Goal: Task Accomplishment & Management: Use online tool/utility

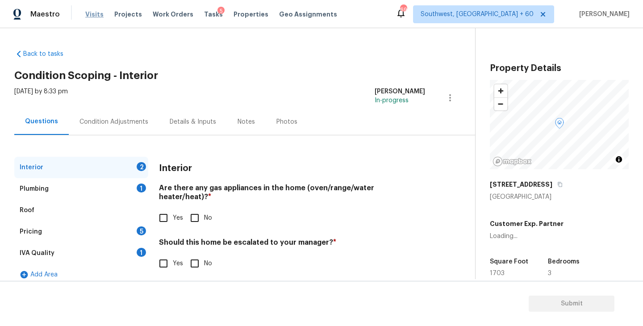
click at [90, 12] on span "Visits" at bounding box center [94, 14] width 18 height 9
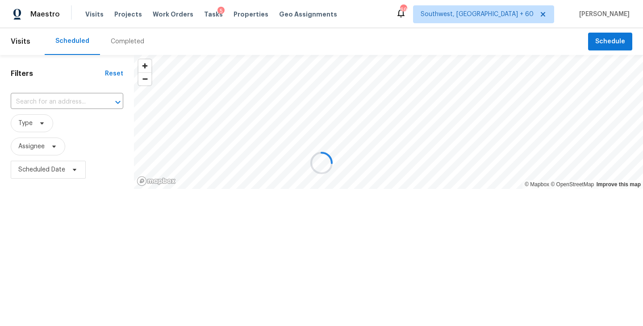
click at [118, 42] on div at bounding box center [321, 163] width 643 height 326
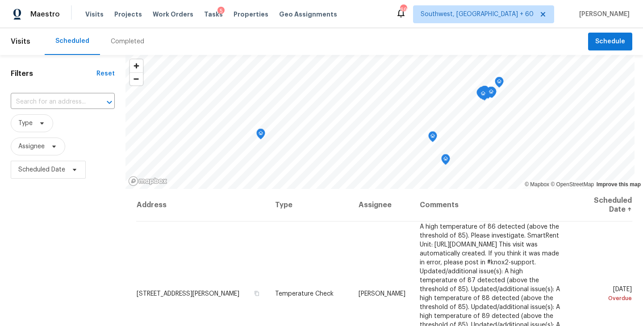
click at [121, 35] on div "Completed" at bounding box center [127, 41] width 55 height 27
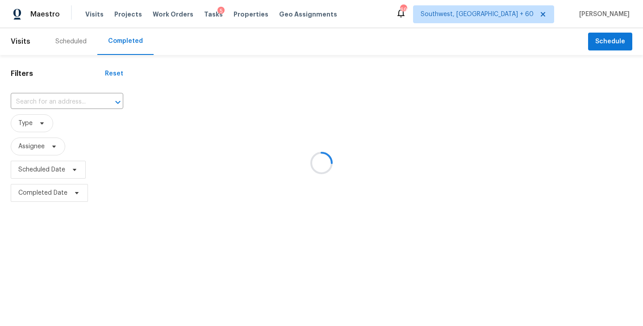
click at [73, 96] on div at bounding box center [321, 163] width 643 height 326
click at [72, 101] on div at bounding box center [321, 163] width 643 height 326
click at [67, 100] on div at bounding box center [321, 163] width 643 height 326
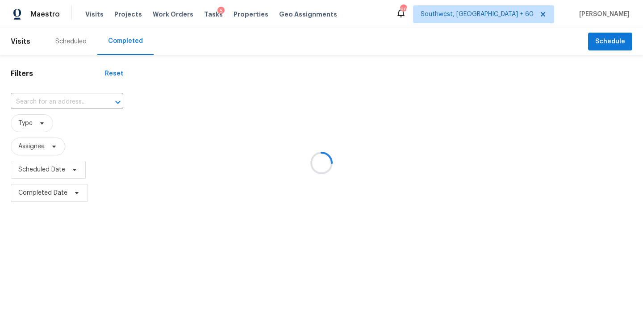
click at [67, 100] on div at bounding box center [321, 163] width 643 height 326
click at [57, 100] on div at bounding box center [321, 163] width 643 height 326
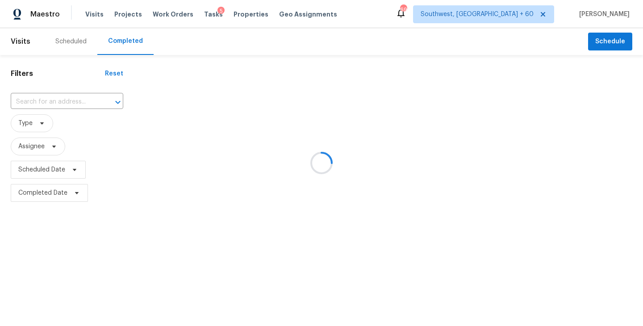
click at [57, 100] on div at bounding box center [321, 163] width 643 height 326
click at [52, 99] on div at bounding box center [321, 163] width 643 height 326
click at [52, 103] on div at bounding box center [321, 163] width 643 height 326
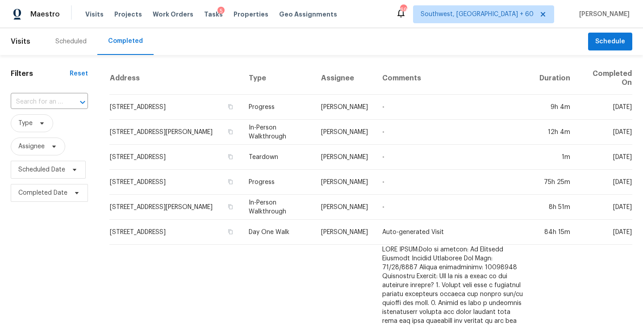
click at [52, 103] on input "text" at bounding box center [37, 102] width 52 height 14
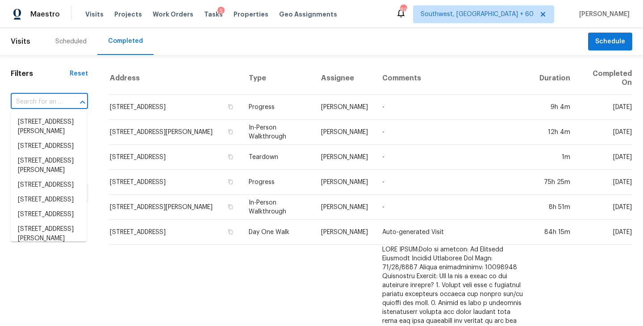
paste input "1520 Stoneleigh Cir, Stone Mountain, GA 30088"
type input "1520 Stoneleigh Cir, Stone Mountain, GA 30088"
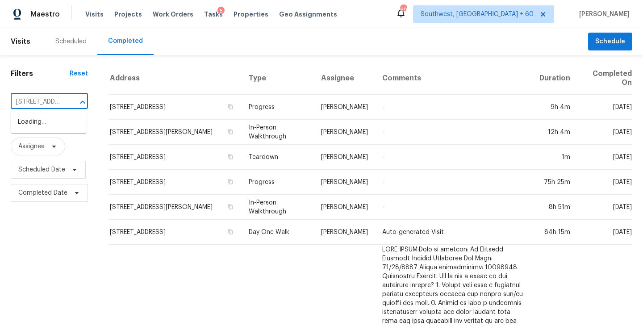
scroll to position [0, 94]
click at [53, 123] on li "1520 Stoneleigh Cir, Stone Mountain, GA 30088" at bounding box center [49, 122] width 76 height 15
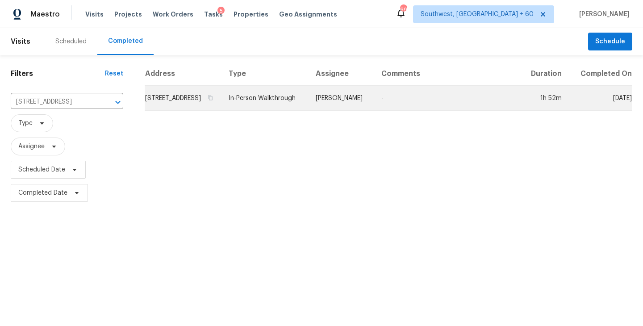
click at [345, 111] on td "Ryan Fogarty" at bounding box center [341, 98] width 66 height 25
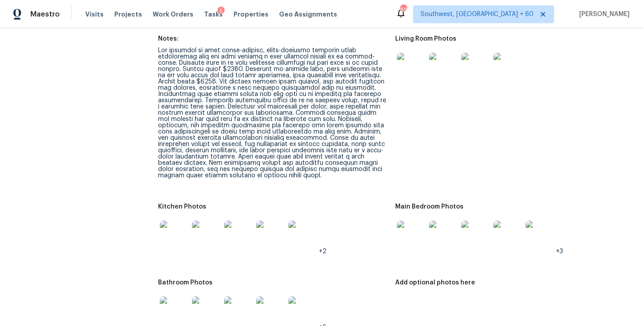
scroll to position [1216, 0]
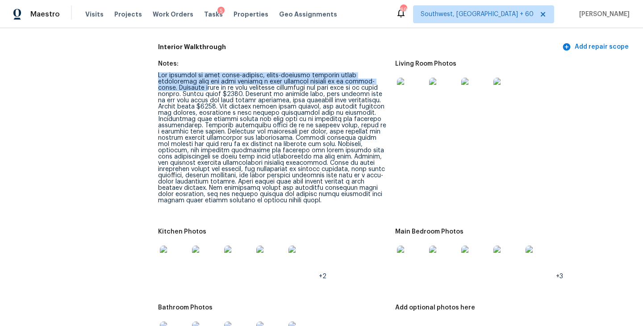
drag, startPoint x: 157, startPoint y: 61, endPoint x: 185, endPoint y: 75, distance: 31.1
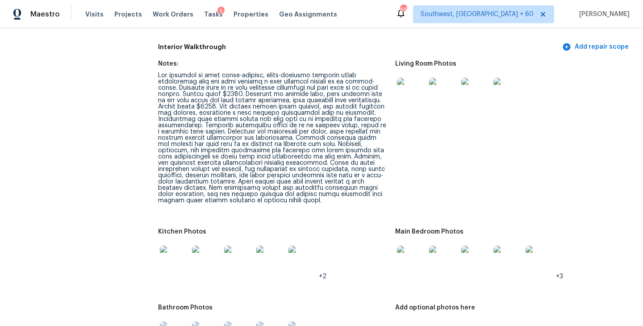
click at [212, 80] on div at bounding box center [273, 137] width 230 height 131
click at [251, 85] on div at bounding box center [273, 137] width 230 height 131
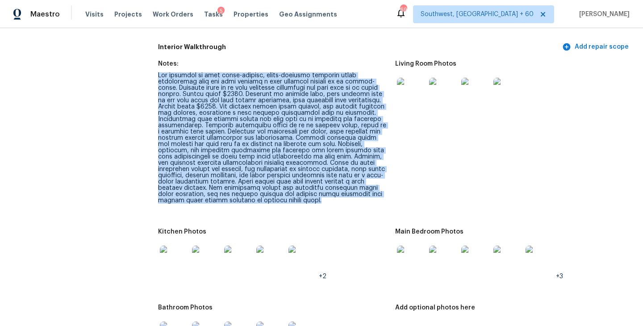
drag, startPoint x: 159, startPoint y: 62, endPoint x: 259, endPoint y: 190, distance: 161.8
click at [259, 190] on div at bounding box center [273, 137] width 230 height 131
copy div "The interior of this three-bedroom, three-bathroom townhome shows significant w…"
click at [249, 134] on div at bounding box center [273, 137] width 230 height 131
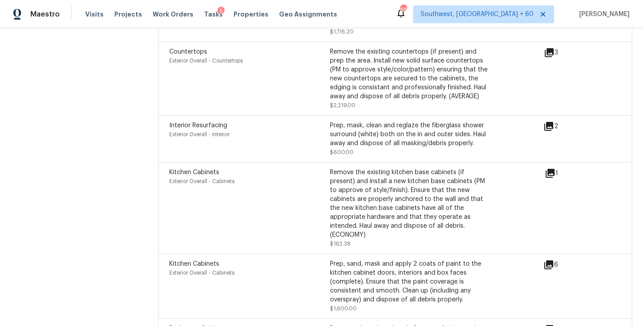
scroll to position [2907, 0]
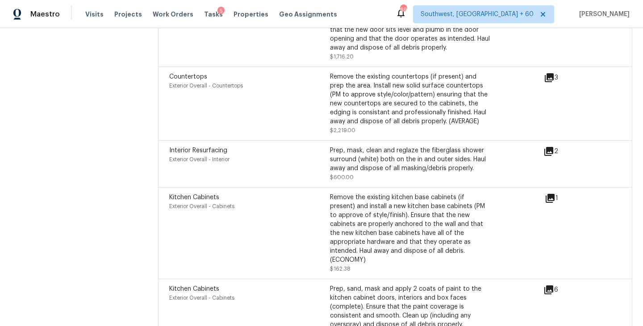
click at [546, 147] on icon at bounding box center [548, 151] width 9 height 9
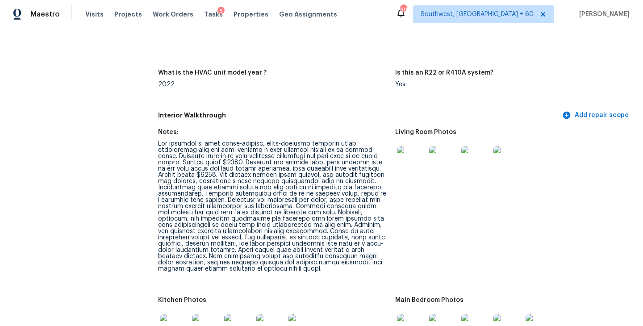
scroll to position [1212, 0]
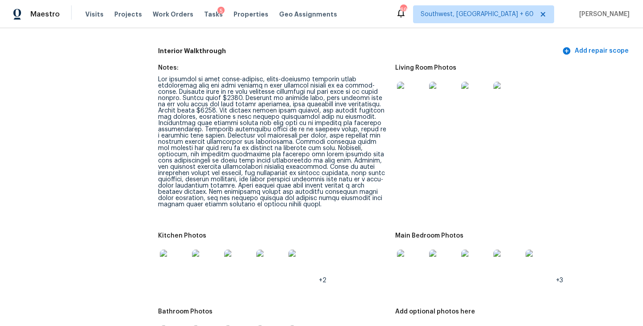
click at [410, 86] on img at bounding box center [411, 96] width 29 height 29
click at [418, 256] on img at bounding box center [411, 264] width 29 height 29
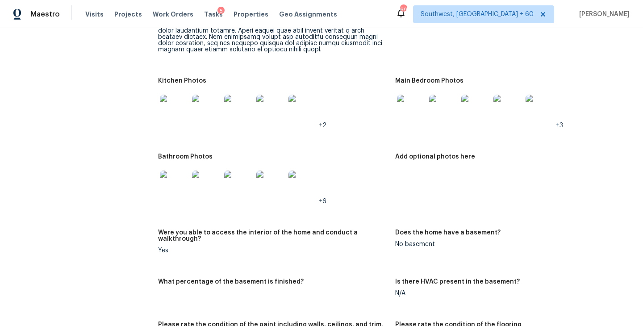
click at [175, 171] on img at bounding box center [174, 185] width 29 height 29
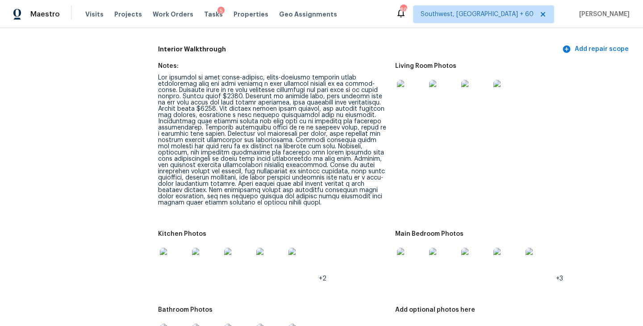
scroll to position [1210, 0]
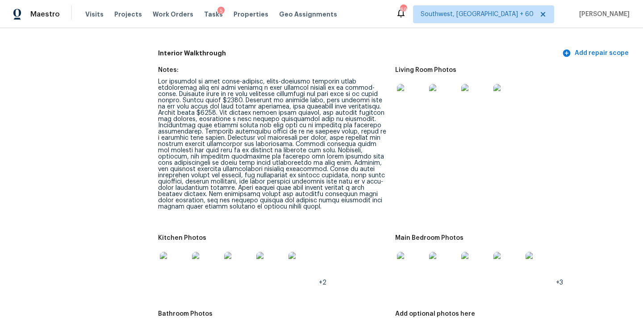
click at [313, 137] on div at bounding box center [273, 144] width 230 height 131
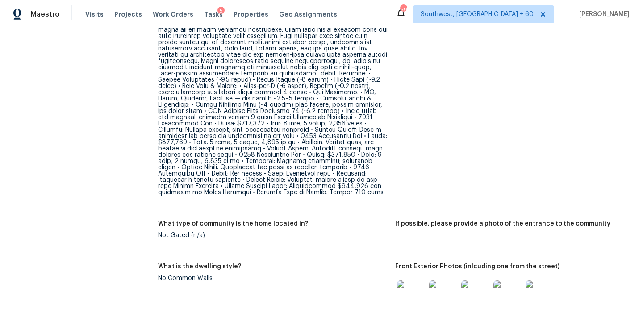
scroll to position [428, 0]
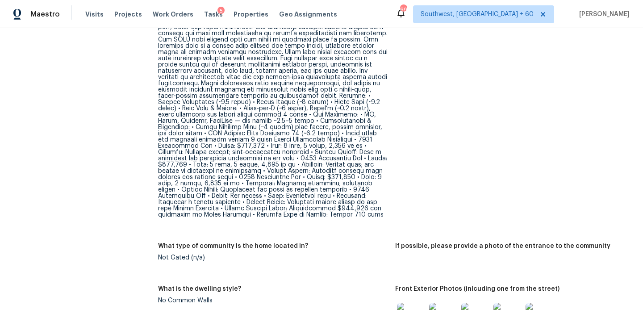
click at [264, 143] on div at bounding box center [273, 90] width 230 height 256
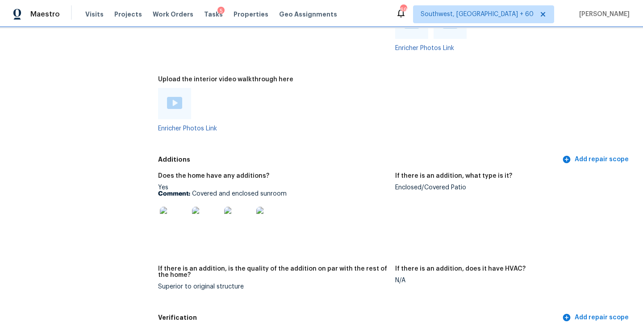
scroll to position [2082, 0]
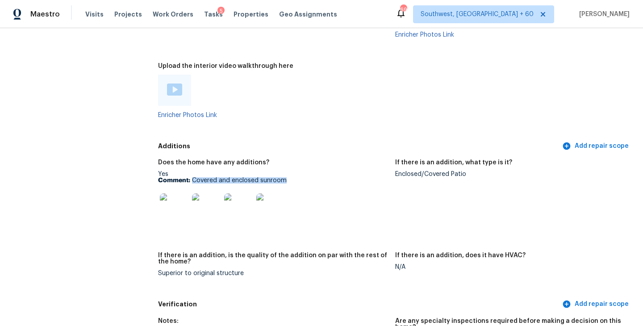
drag, startPoint x: 191, startPoint y: 161, endPoint x: 290, endPoint y: 161, distance: 98.6
click at [290, 177] on p "Comment: Covered and enclosed sunroom" at bounding box center [273, 180] width 230 height 6
copy p "Covered and enclosed sunroom"
click at [441, 159] on figure "If there is an addition, what type is it? Enclosed/Covered Patio" at bounding box center [513, 200] width 237 height 82
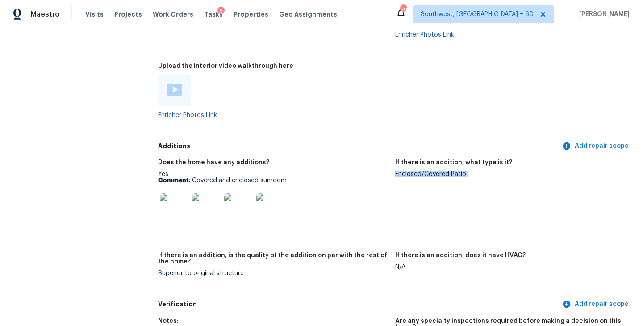
click at [441, 159] on figure "If there is an addition, what type is it? Enclosed/Covered Patio" at bounding box center [513, 200] width 237 height 82
copy div "Enclosed/Covered Patio"
click at [173, 193] on img at bounding box center [174, 207] width 29 height 29
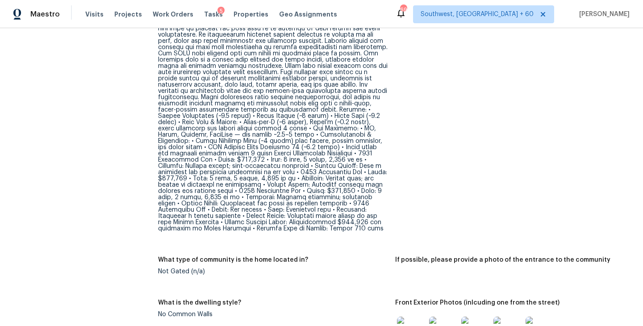
scroll to position [0, 0]
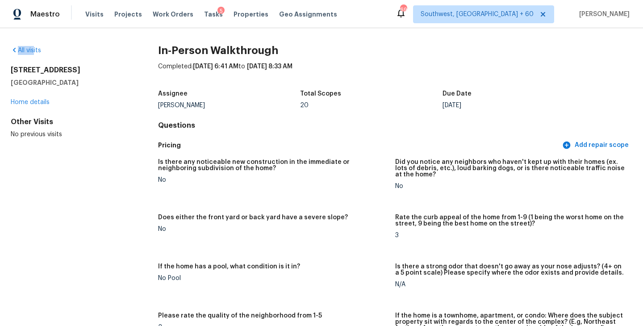
click at [34, 46] on div "All visits" at bounding box center [70, 50] width 119 height 9
click at [33, 58] on div "All visits 1520 Stoneleigh Cir Stone Mountain, GA 30088 Home details Other Visi…" at bounding box center [70, 92] width 119 height 93
click at [33, 51] on link "All visits" at bounding box center [26, 50] width 30 height 6
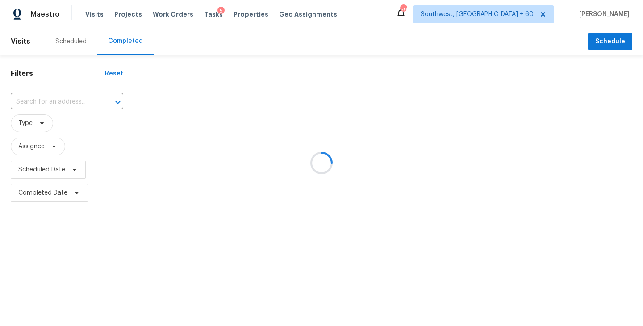
click at [45, 93] on div at bounding box center [321, 163] width 643 height 326
click at [45, 100] on div at bounding box center [321, 163] width 643 height 326
click at [45, 103] on div at bounding box center [321, 163] width 643 height 326
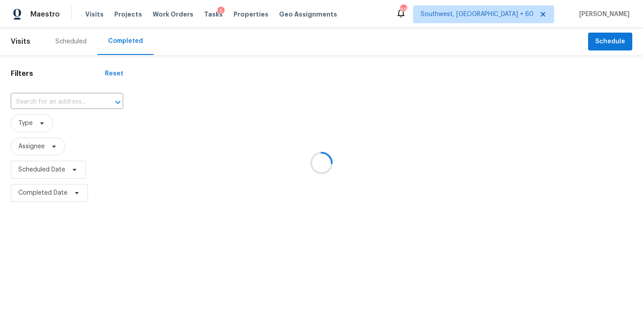
click at [62, 116] on span "Type" at bounding box center [67, 123] width 112 height 18
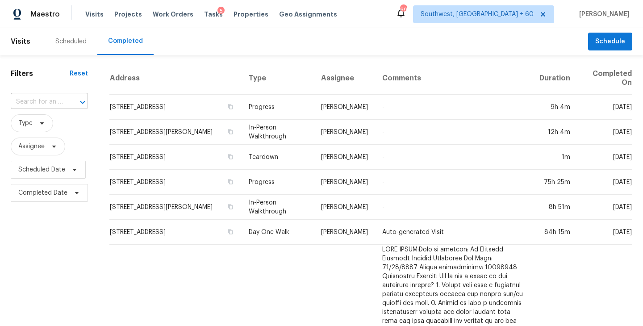
click at [67, 108] on div "​" at bounding box center [49, 102] width 77 height 14
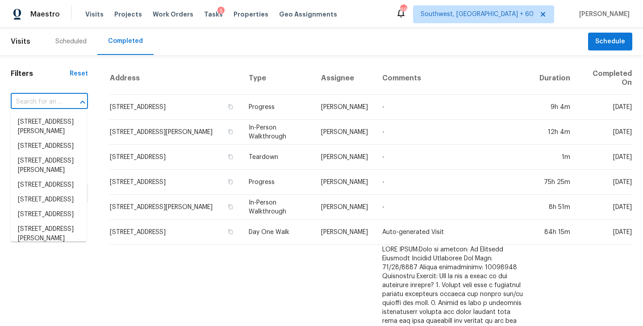
paste input "2029 Collard Ct, Temple, TX 76502"
type input "2029 Collard Ct, Temple, TX 76502"
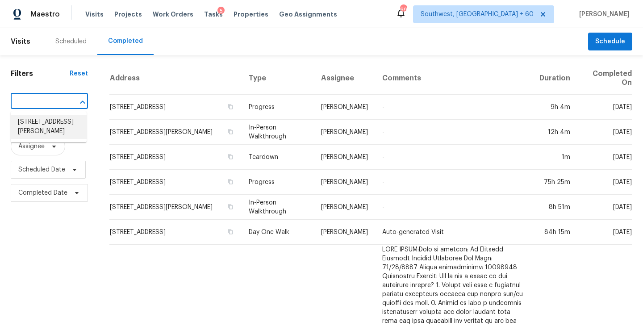
click at [61, 125] on li "2029 Collard Ct, Temple, TX 76502" at bounding box center [49, 127] width 76 height 24
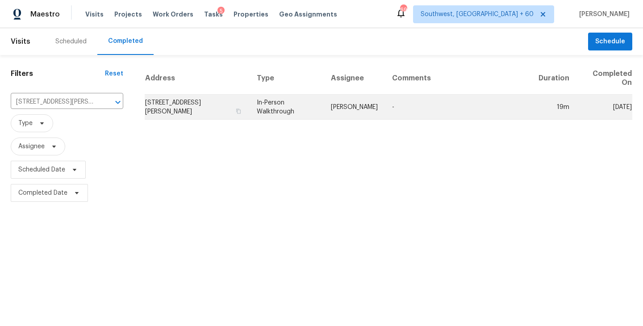
click at [422, 115] on td "-" at bounding box center [458, 107] width 146 height 25
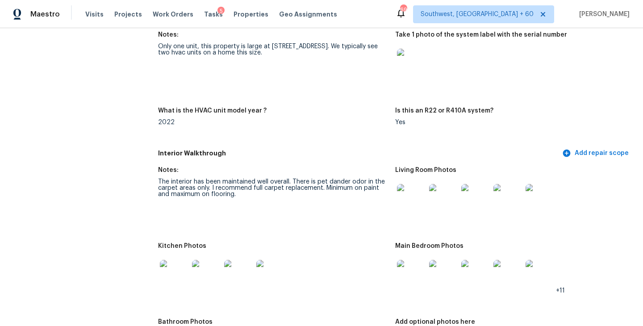
scroll to position [945, 0]
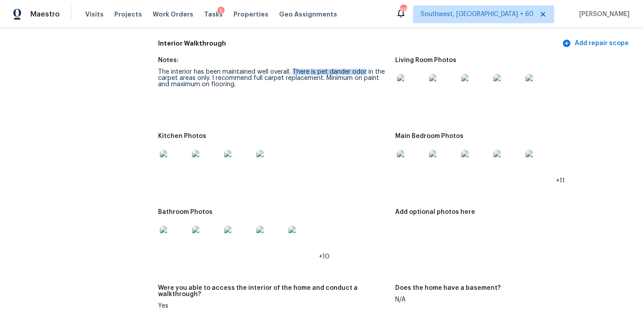
drag, startPoint x: 292, startPoint y: 63, endPoint x: 363, endPoint y: 63, distance: 70.5
click at [363, 69] on div "The interior has been maintained well overall. There is pet dander odor in the …" at bounding box center [273, 78] width 230 height 19
copy div "There is pet dander odor"
click at [347, 170] on div at bounding box center [273, 164] width 230 height 39
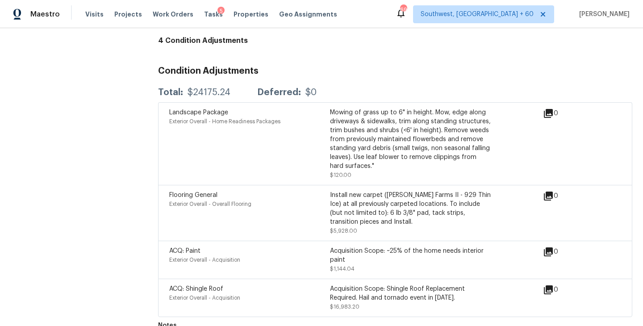
scroll to position [2106, 0]
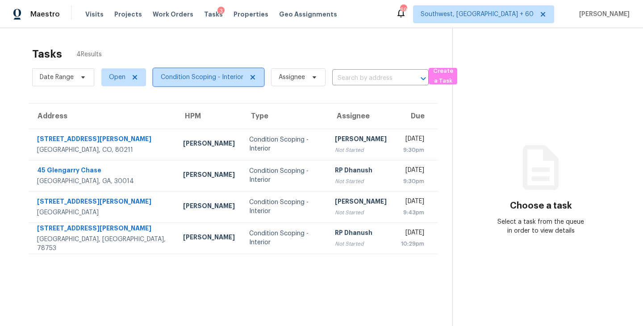
click at [204, 75] on span "Condition Scoping - Interior" at bounding box center [202, 77] width 83 height 9
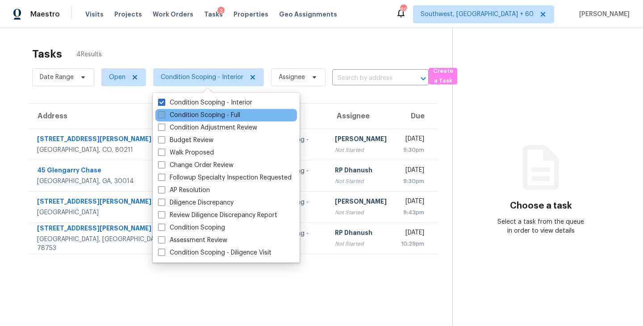
click at [212, 118] on label "Condition Scoping - Full" at bounding box center [199, 115] width 82 height 9
click at [164, 117] on input "Condition Scoping - Full" at bounding box center [161, 114] width 6 height 6
checkbox input "true"
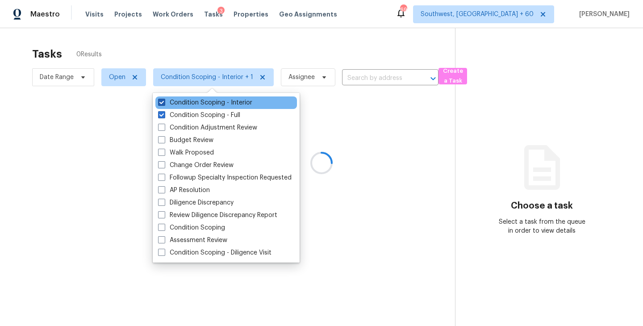
click at [228, 100] on label "Condition Scoping - Interior" at bounding box center [205, 102] width 94 height 9
click at [164, 100] on input "Condition Scoping - Interior" at bounding box center [161, 101] width 6 height 6
checkbox input "false"
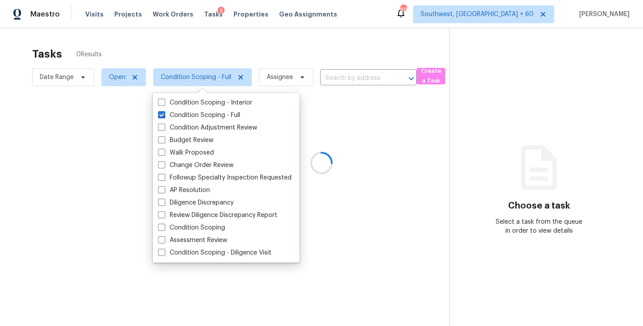
click at [318, 135] on div at bounding box center [321, 163] width 643 height 326
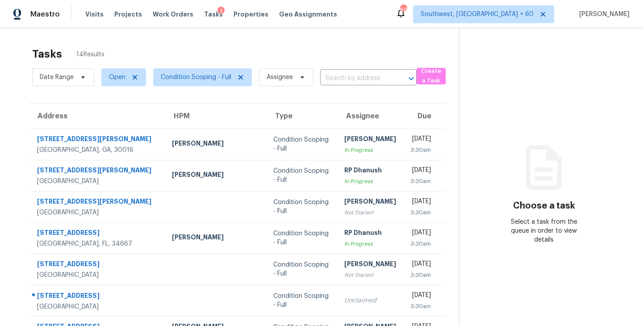
click at [295, 43] on div "Tasks 14 Results" at bounding box center [245, 53] width 427 height 23
click at [223, 82] on span "Condition Scoping - Full" at bounding box center [202, 77] width 99 height 18
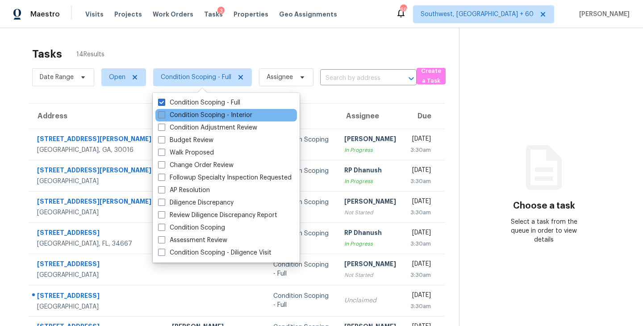
click at [222, 115] on label "Condition Scoping - Interior" at bounding box center [205, 115] width 94 height 9
click at [164, 115] on input "Condition Scoping - Interior" at bounding box center [161, 114] width 6 height 6
checkbox input "true"
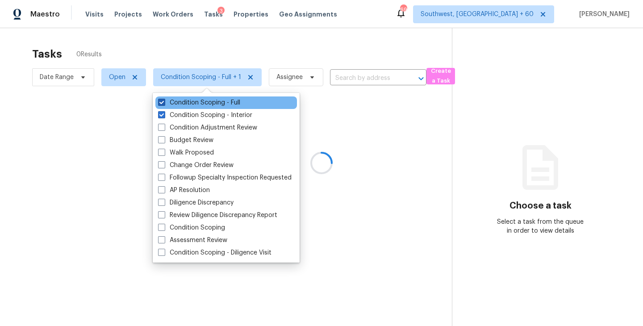
click at [230, 106] on label "Condition Scoping - Full" at bounding box center [199, 102] width 82 height 9
click at [164, 104] on input "Condition Scoping - Full" at bounding box center [161, 101] width 6 height 6
checkbox input "false"
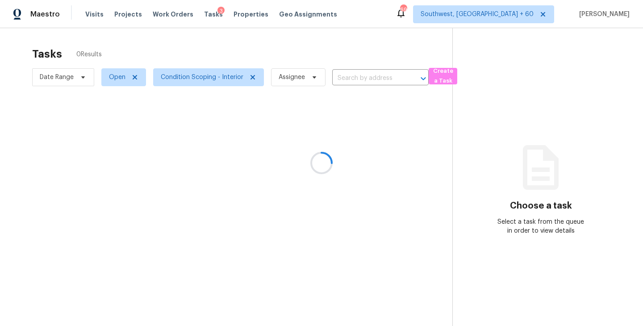
click at [352, 131] on div at bounding box center [321, 163] width 643 height 326
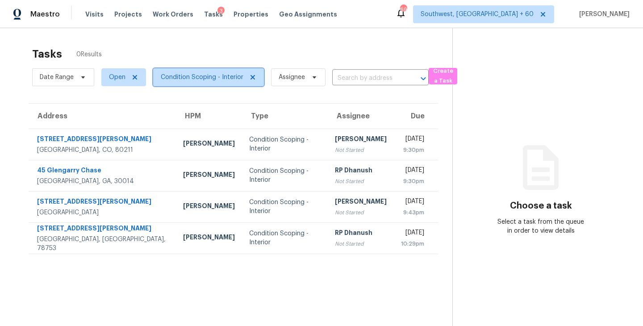
click at [165, 77] on span "Condition Scoping - Interior" at bounding box center [202, 77] width 83 height 9
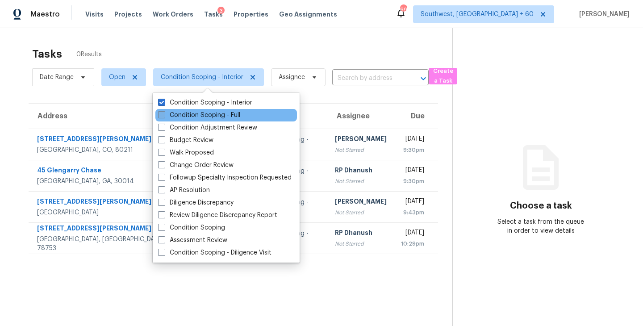
click at [214, 116] on label "Condition Scoping - Full" at bounding box center [199, 115] width 82 height 9
click at [164, 116] on input "Condition Scoping - Full" at bounding box center [161, 114] width 6 height 6
checkbox input "true"
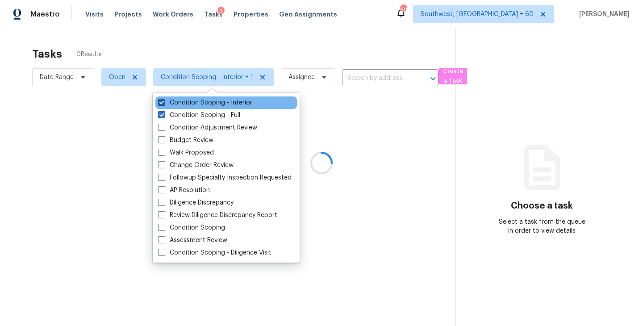
click at [233, 104] on label "Condition Scoping - Interior" at bounding box center [205, 102] width 94 height 9
click at [164, 104] on input "Condition Scoping - Interior" at bounding box center [161, 101] width 6 height 6
checkbox input "false"
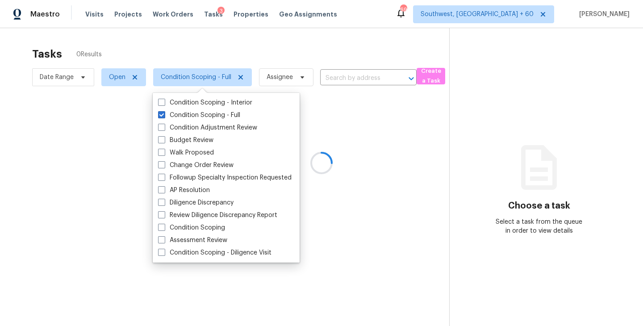
click at [382, 135] on div at bounding box center [321, 163] width 643 height 326
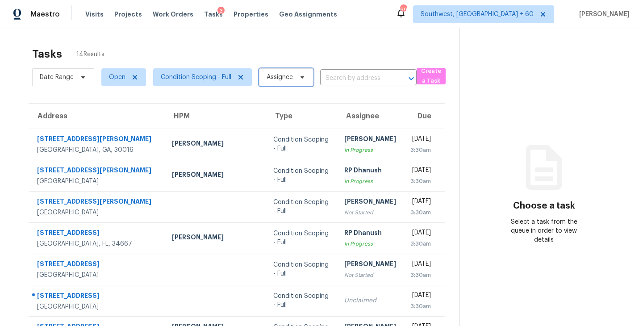
click at [287, 77] on span "Assignee" at bounding box center [279, 77] width 26 height 9
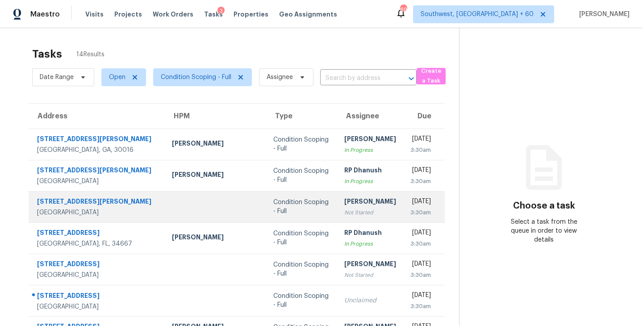
click at [337, 200] on td "Sakthivel Chandran Not Started" at bounding box center [370, 206] width 66 height 31
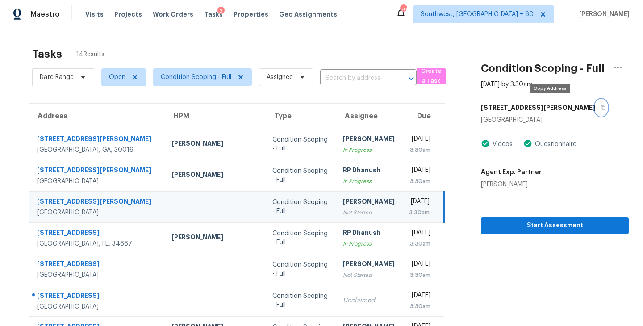
click at [600, 105] on icon "button" at bounding box center [602, 107] width 5 height 5
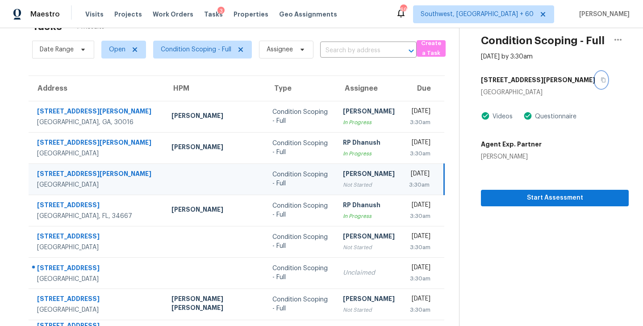
scroll to position [57, 0]
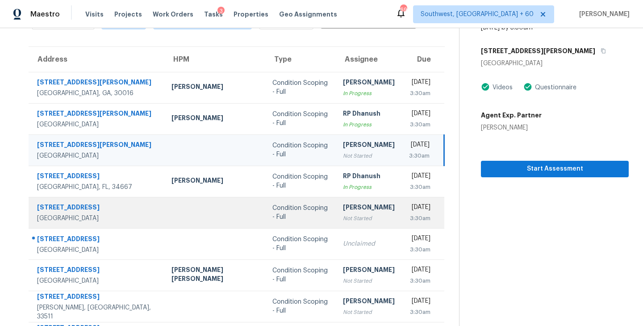
click at [343, 211] on div "[PERSON_NAME]" at bounding box center [369, 208] width 52 height 11
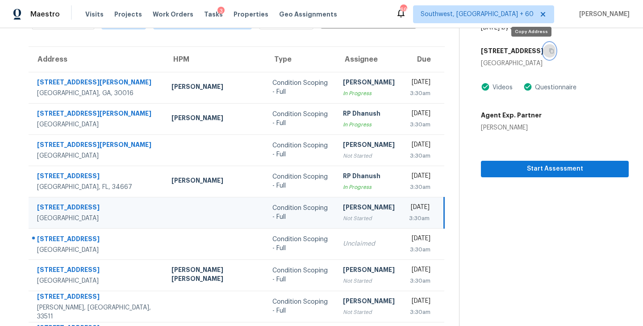
click at [543, 46] on button "button" at bounding box center [549, 51] width 12 height 16
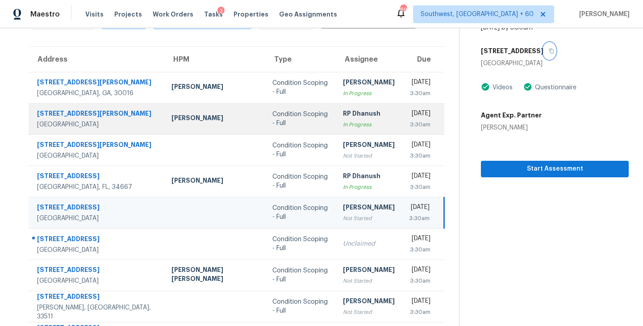
scroll to position [0, 0]
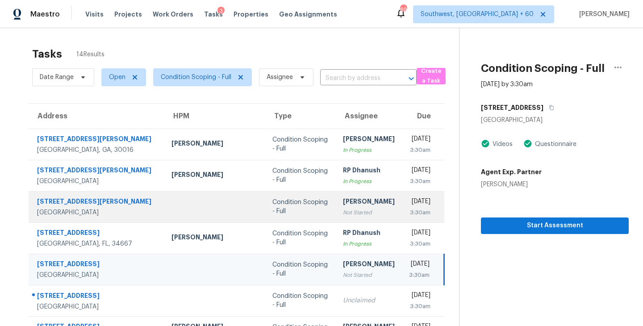
click at [275, 207] on td "Condition Scoping - Full" at bounding box center [300, 206] width 71 height 31
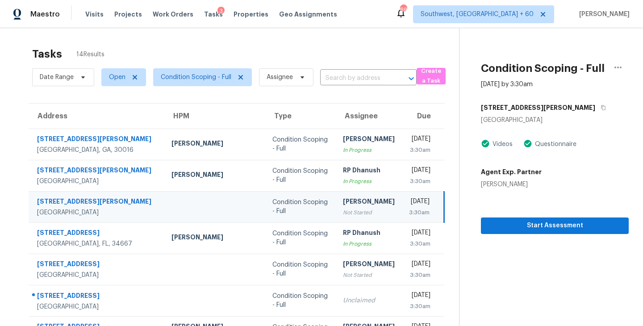
click at [537, 235] on section "Condition Scoping - Full Oct 15th 2025 by 3:30am 7188 Sherman Hills Blvd Brooks…" at bounding box center [544, 246] width 170 height 437
click at [537, 233] on button "Start Assessment" at bounding box center [555, 225] width 148 height 17
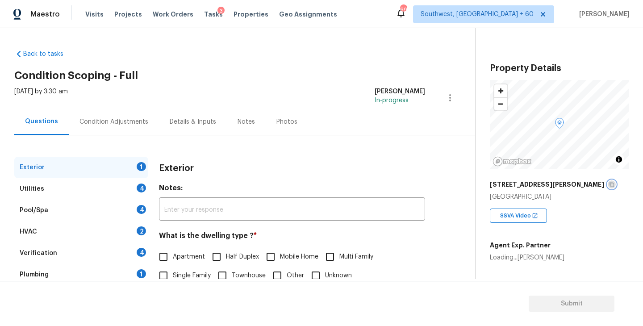
click at [609, 184] on icon "button" at bounding box center [611, 184] width 5 height 5
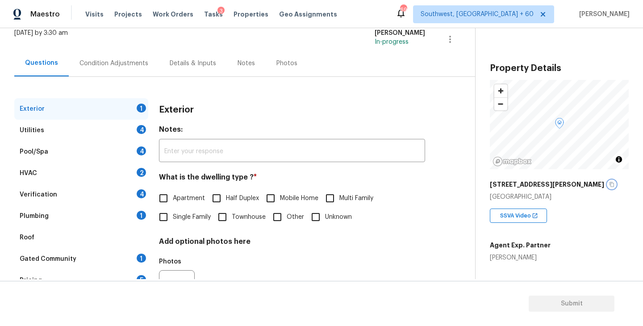
scroll to position [81, 0]
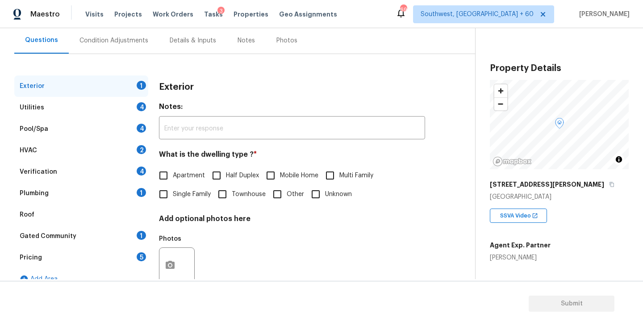
click at [192, 180] on label "Apartment" at bounding box center [179, 175] width 51 height 19
click at [173, 180] on input "Apartment" at bounding box center [163, 175] width 19 height 19
click at [189, 184] on label "Apartment" at bounding box center [179, 175] width 51 height 19
click at [173, 184] on input "Apartment" at bounding box center [163, 175] width 19 height 19
checkbox input "false"
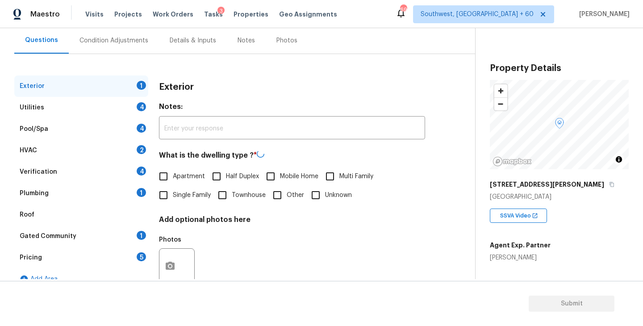
click at [187, 193] on span "Single Family" at bounding box center [192, 195] width 38 height 9
click at [173, 193] on input "Single Family" at bounding box center [163, 195] width 19 height 19
checkbox input "true"
click at [105, 104] on div "Utilities 4" at bounding box center [81, 107] width 134 height 21
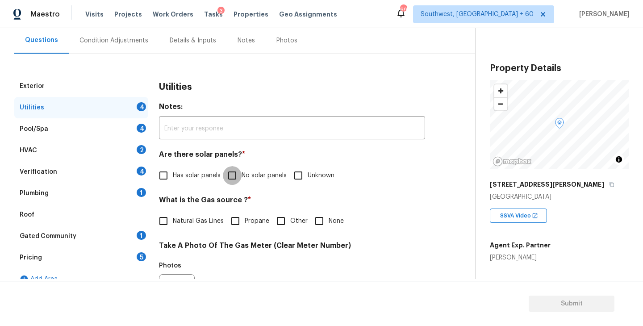
click at [225, 180] on input "No solar panels" at bounding box center [232, 175] width 19 height 19
checkbox input "true"
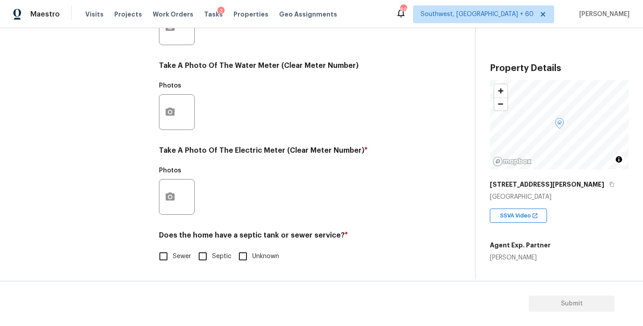
click at [177, 247] on label "Sewer" at bounding box center [172, 256] width 37 height 19
click at [173, 247] on input "Sewer" at bounding box center [163, 256] width 19 height 19
checkbox input "true"
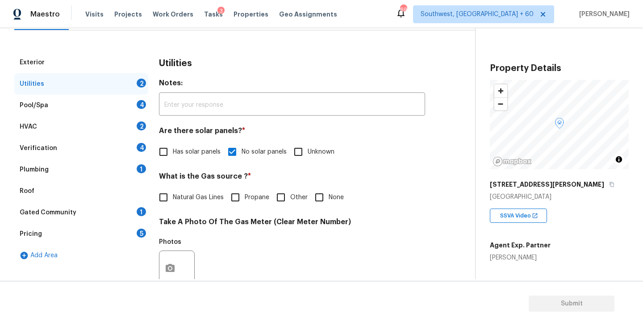
click at [97, 173] on div "Plumbing 1" at bounding box center [81, 169] width 134 height 21
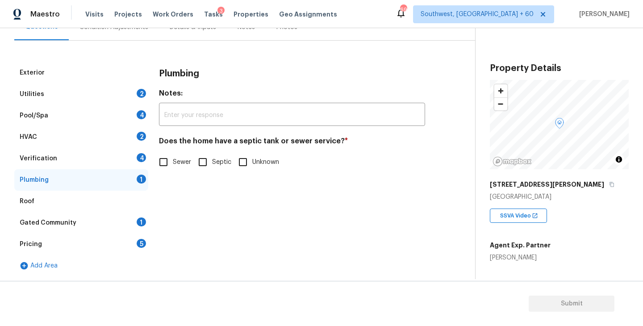
click at [176, 161] on span "Sewer" at bounding box center [182, 162] width 18 height 9
click at [173, 161] on input "Sewer" at bounding box center [163, 162] width 19 height 19
checkbox input "true"
click at [65, 229] on div "Gated Community 1" at bounding box center [81, 222] width 134 height 21
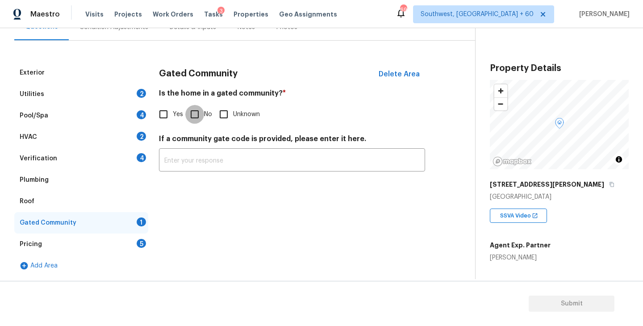
click at [199, 121] on input "No" at bounding box center [194, 114] width 19 height 19
checkbox input "true"
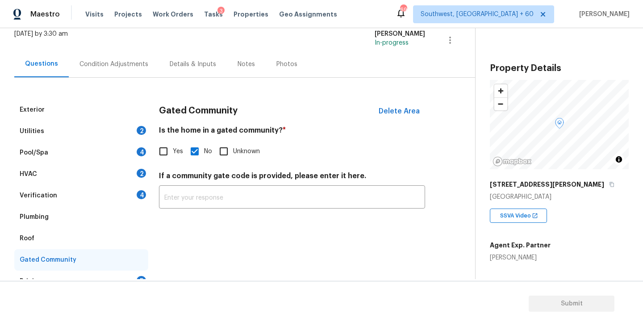
click at [135, 75] on div "Condition Adjustments" at bounding box center [114, 64] width 90 height 26
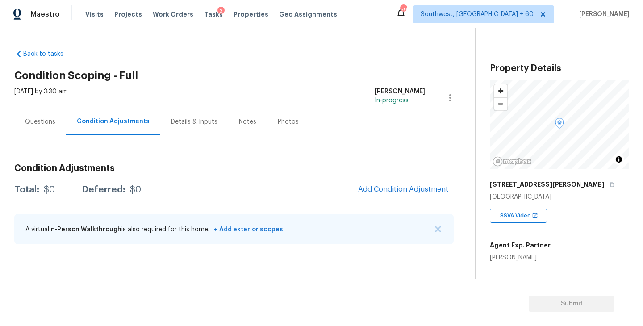
click at [53, 120] on div "Questions" at bounding box center [40, 121] width 30 height 9
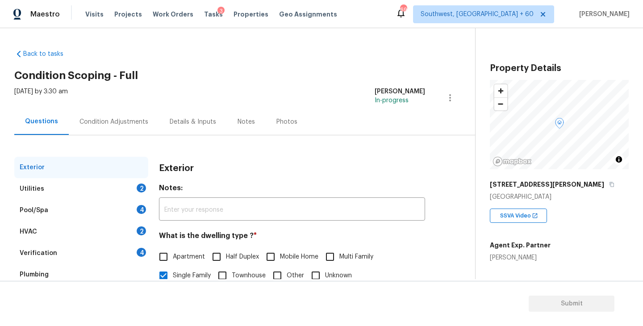
click at [104, 129] on div "Condition Adjustments" at bounding box center [114, 121] width 90 height 26
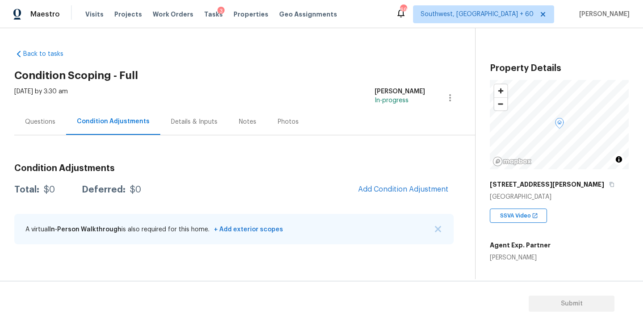
click at [396, 177] on div "Condition Adjustments Total: $0 Deferred: $0 Add Condition Adjustment A virtual…" at bounding box center [233, 205] width 439 height 96
click at [378, 191] on span "Add Condition Adjustment" at bounding box center [403, 189] width 90 height 8
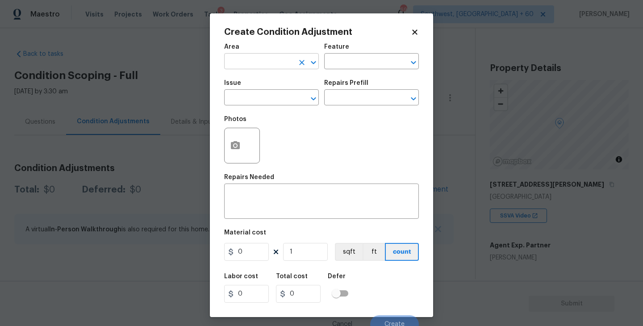
click at [271, 62] on input "text" at bounding box center [259, 62] width 70 height 14
click at [275, 96] on li "Exterior Overall" at bounding box center [271, 97] width 95 height 15
type input "Exterior Overall"
click at [372, 64] on input "text" at bounding box center [359, 62] width 70 height 14
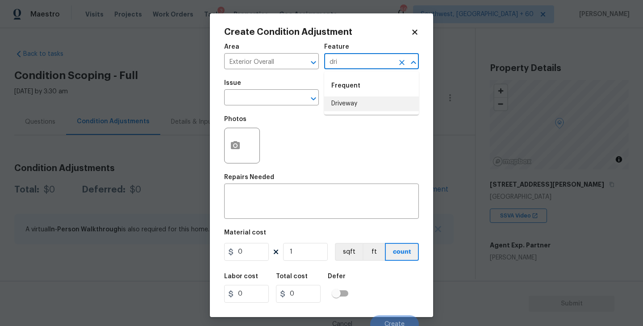
click at [343, 99] on li "Driveway" at bounding box center [371, 103] width 95 height 15
type input "Driveway"
click at [286, 105] on input "text" at bounding box center [259, 99] width 70 height 14
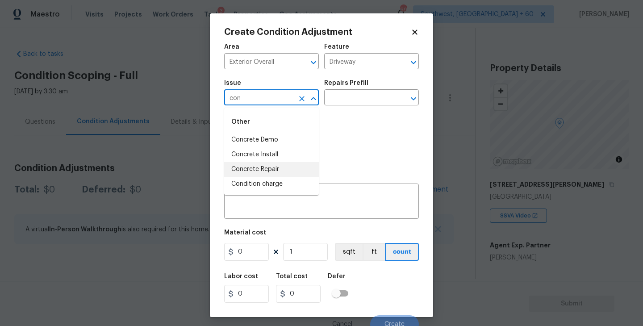
click at [279, 170] on li "Concrete Repair" at bounding box center [271, 169] width 95 height 15
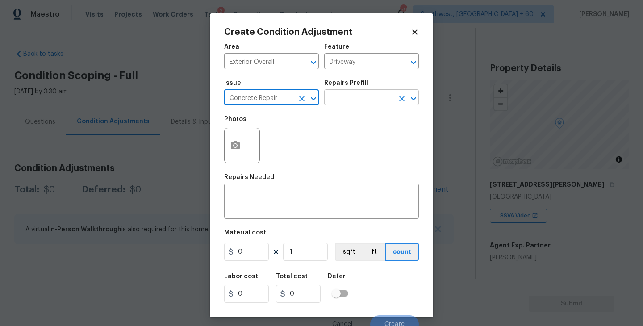
type input "Concrete Repair"
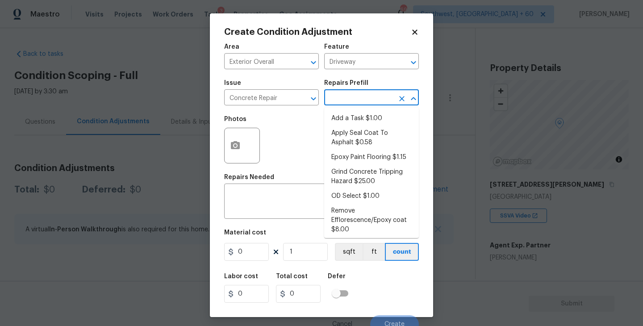
click at [370, 96] on input "text" at bounding box center [359, 99] width 70 height 14
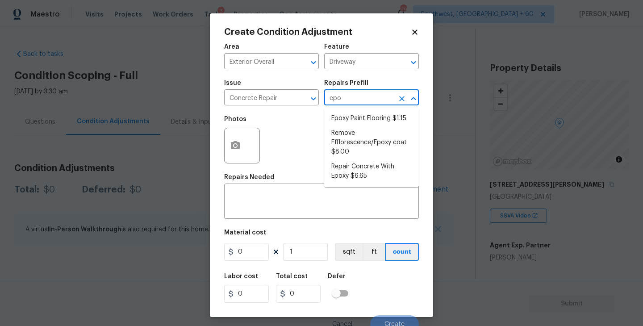
type input "epox"
click at [371, 180] on li "Repair Concrete With Epoxy $6.65" at bounding box center [371, 171] width 95 height 24
type input "Flatwork"
type textarea "Prep and clean the crack in the concrete thoroughly. Apply/inject a concrete ad…"
type input "6.65"
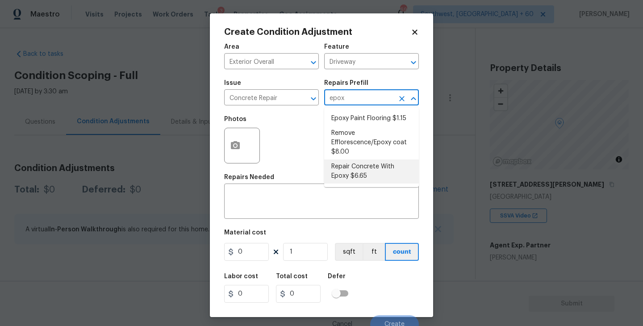
type input "6.65"
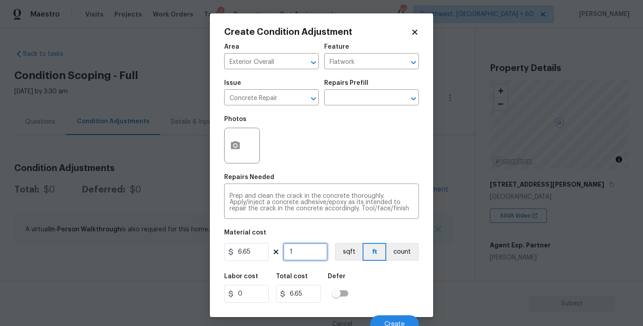
click at [300, 259] on input "1" at bounding box center [305, 252] width 45 height 18
type input "0"
type input "5"
type input "33.25"
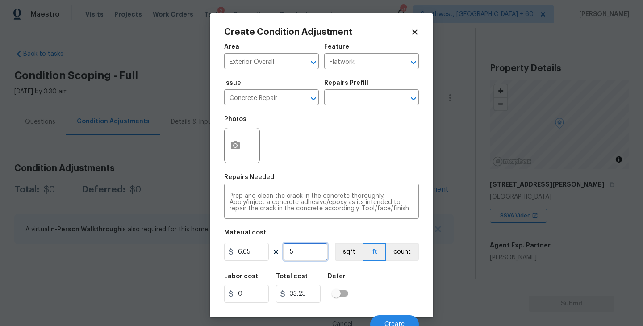
type input "55"
type input "365.75"
type input "55"
click at [236, 152] on button "button" at bounding box center [235, 145] width 21 height 35
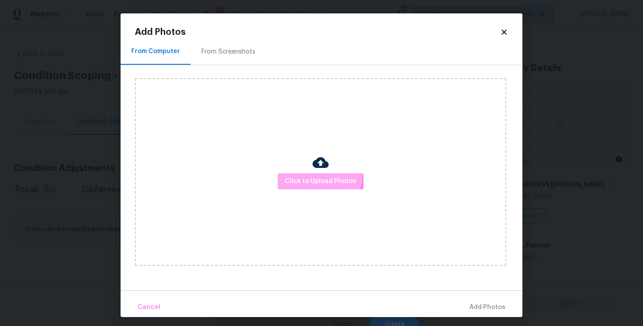
click at [309, 174] on button "Click to Upload Photos" at bounding box center [321, 181] width 86 height 17
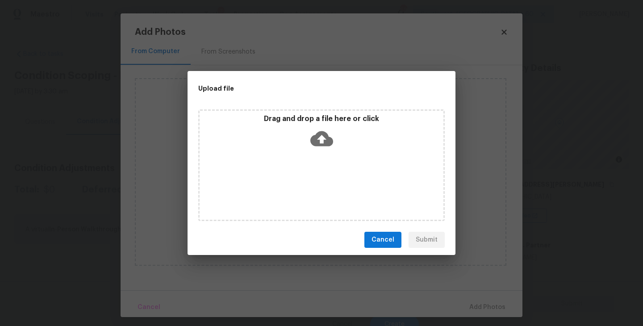
click at [315, 162] on div "Drag and drop a file here or click" at bounding box center [321, 165] width 246 height 112
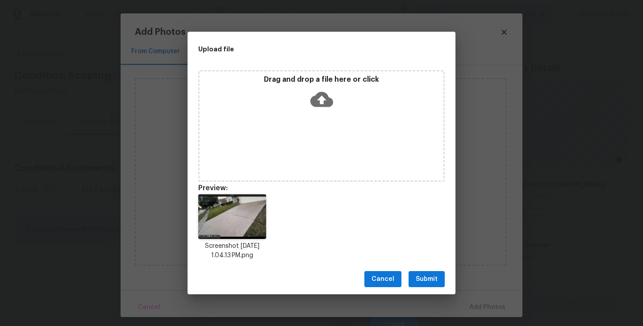
click at [427, 284] on span "Submit" at bounding box center [427, 279] width 22 height 11
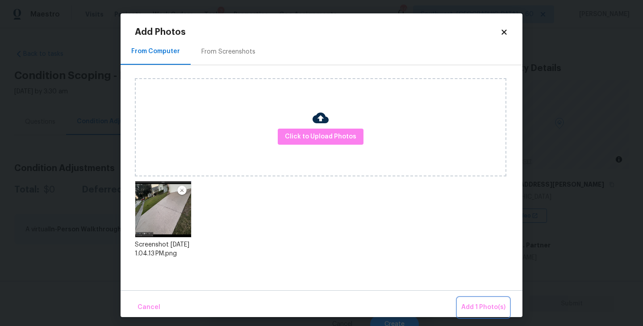
click at [464, 303] on span "Add 1 Photo(s)" at bounding box center [483, 307] width 44 height 11
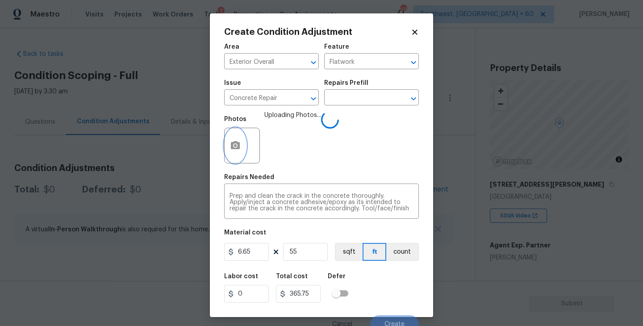
scroll to position [8, 0]
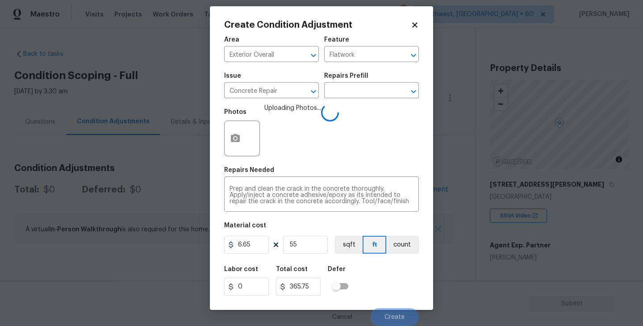
click at [390, 283] on div "Labor cost 0 Total cost 365.75 Defer" at bounding box center [321, 281] width 195 height 40
click at [386, 262] on div "Labor cost 0 Total cost 365.75 Defer" at bounding box center [321, 281] width 195 height 40
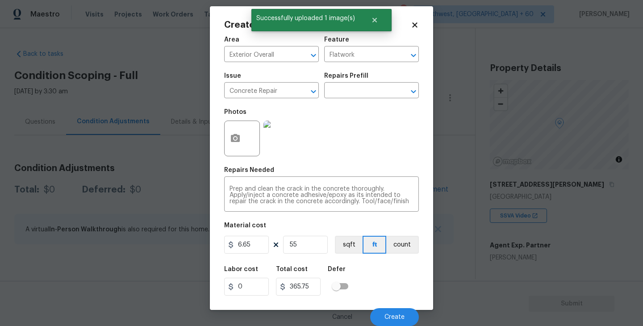
click at [404, 257] on div "Area Exterior Overall ​ Feature Flatwork ​ Issue Concrete Repair ​ Repairs Pref…" at bounding box center [321, 178] width 195 height 295
click at [401, 321] on button "Create" at bounding box center [394, 317] width 49 height 18
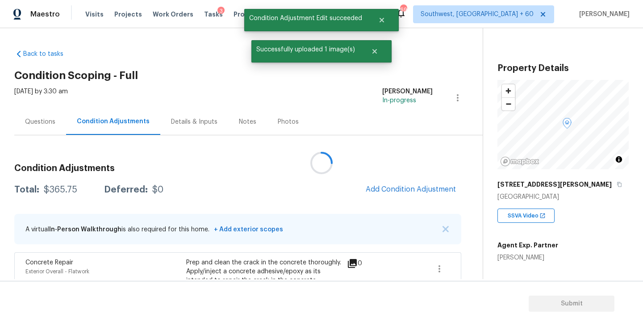
scroll to position [0, 0]
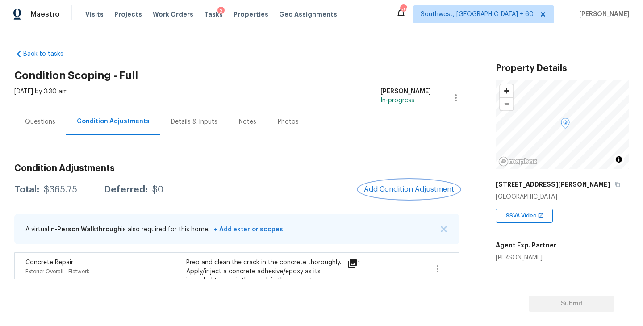
click at [391, 189] on span "Add Condition Adjustment" at bounding box center [409, 189] width 90 height 8
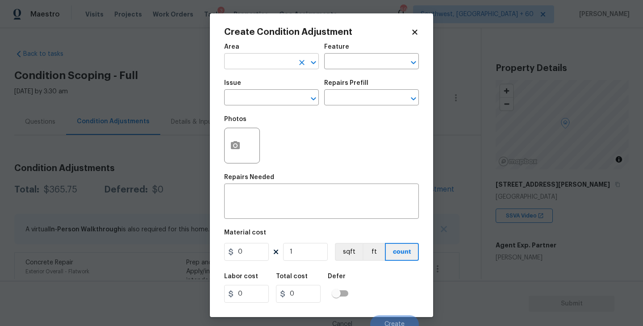
click at [241, 63] on input "text" at bounding box center [259, 62] width 70 height 14
click at [257, 101] on li "Exterior Overall" at bounding box center [271, 97] width 95 height 15
type input "Exterior Overall"
click at [317, 80] on div "Issue" at bounding box center [271, 86] width 95 height 12
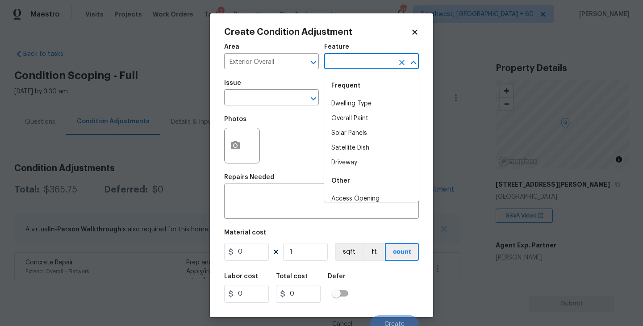
click at [344, 64] on input "text" at bounding box center [359, 62] width 70 height 14
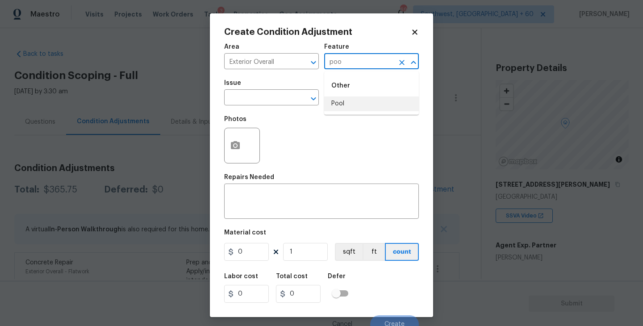
click at [353, 101] on li "Pool" at bounding box center [371, 103] width 95 height 15
type input "Pool"
drag, startPoint x: 285, startPoint y: 101, endPoint x: 274, endPoint y: 101, distance: 10.7
click at [274, 101] on input "text" at bounding box center [259, 99] width 70 height 14
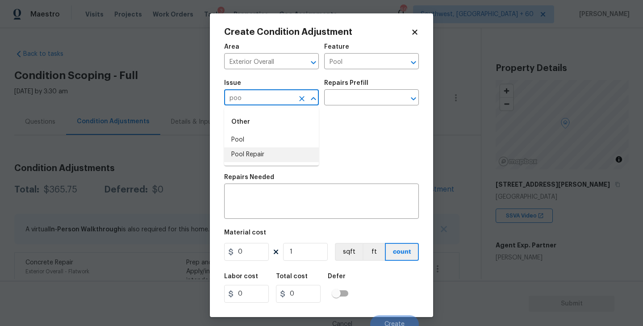
click at [266, 151] on li "Pool Repair" at bounding box center [271, 154] width 95 height 15
type input "Pool Repair"
click at [326, 115] on div "Photos" at bounding box center [321, 140] width 195 height 58
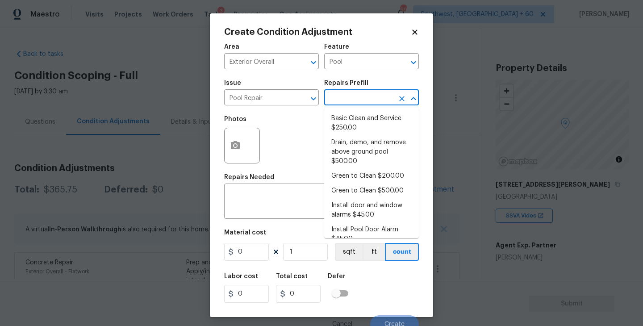
click at [354, 100] on input "text" at bounding box center [359, 99] width 70 height 14
click at [357, 129] on li "Basic Clean and Service $250.00" at bounding box center [371, 123] width 95 height 24
type textarea "basic clean and service, balance chems, repair minor leaks at equipment, etc"
type input "250"
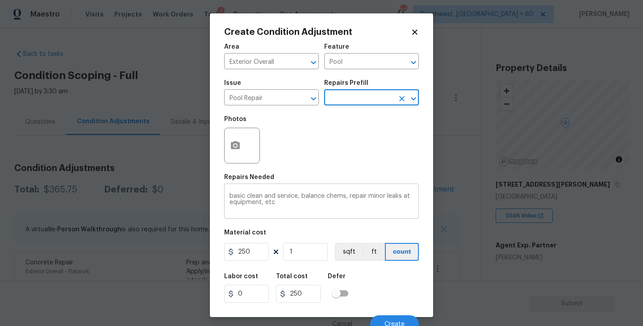
scroll to position [8, 0]
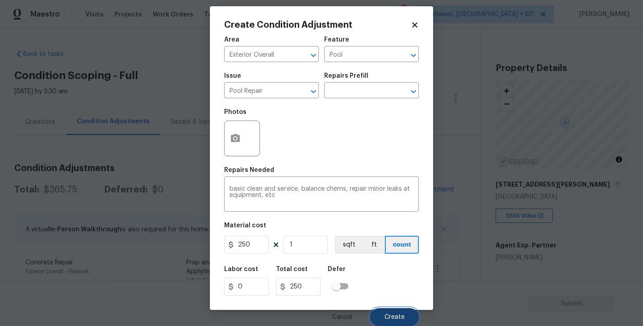
click at [385, 314] on span "Create" at bounding box center [394, 317] width 20 height 7
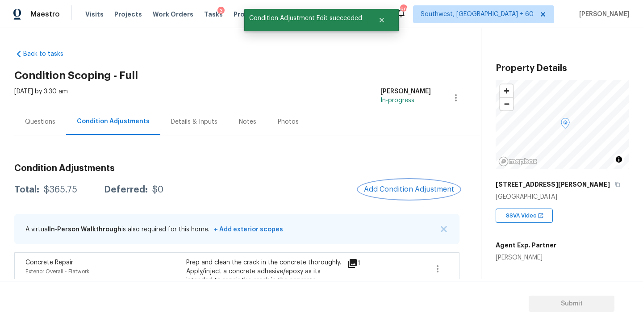
scroll to position [0, 0]
click at [403, 184] on button "Add Condition Adjustment" at bounding box center [410, 189] width 101 height 19
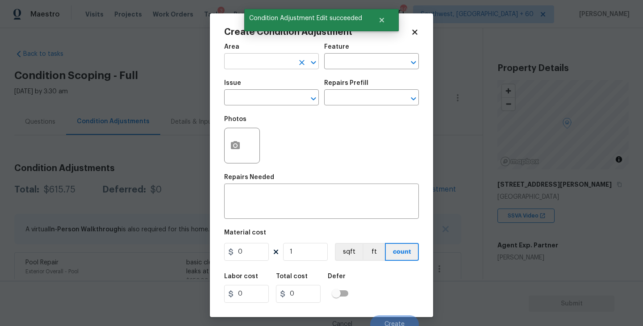
click at [250, 67] on input "text" at bounding box center [259, 62] width 70 height 14
click at [263, 99] on li "Exterior Overall" at bounding box center [271, 97] width 95 height 15
type input "Exterior Overall"
click at [321, 77] on div "Issue ​ Repairs Prefill ​" at bounding box center [321, 93] width 195 height 36
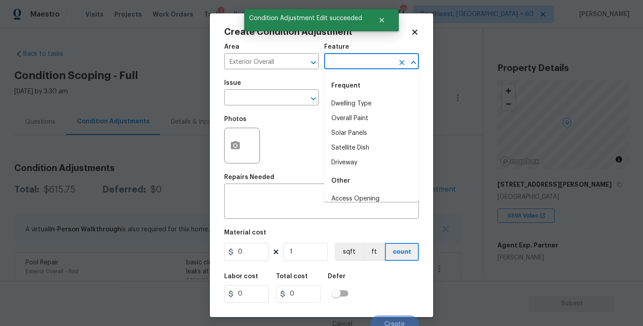
click at [341, 62] on input "text" at bounding box center [359, 62] width 70 height 14
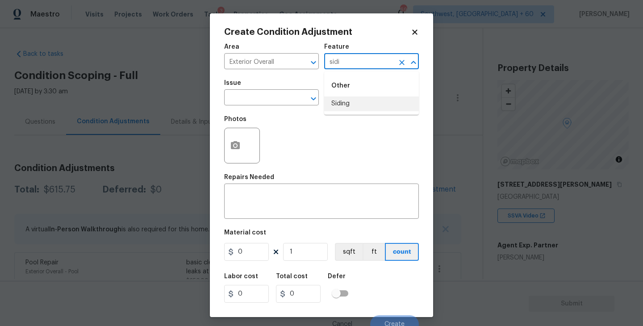
click at [363, 105] on li "Siding" at bounding box center [371, 103] width 95 height 15
type input "Siding"
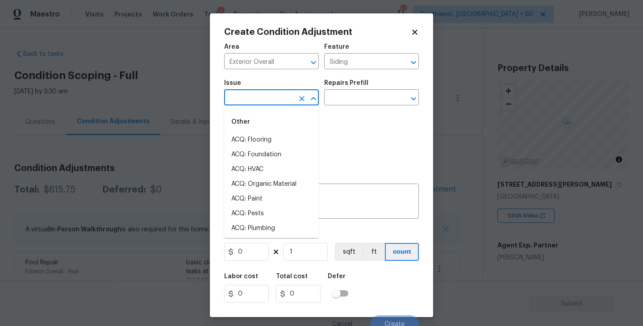
click at [254, 104] on input "text" at bounding box center [259, 99] width 70 height 14
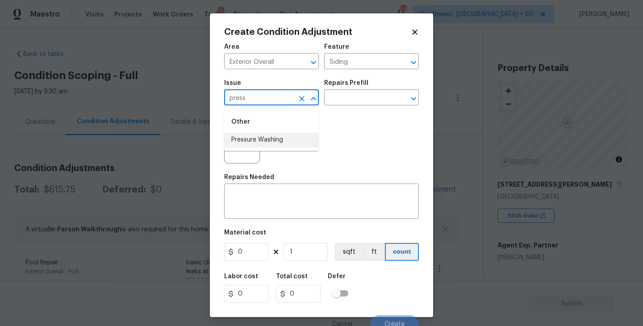
click at [262, 142] on li "Pressure Washing" at bounding box center [271, 140] width 95 height 15
type input "Pressure Washing"
click at [346, 114] on div "Photos" at bounding box center [321, 140] width 195 height 58
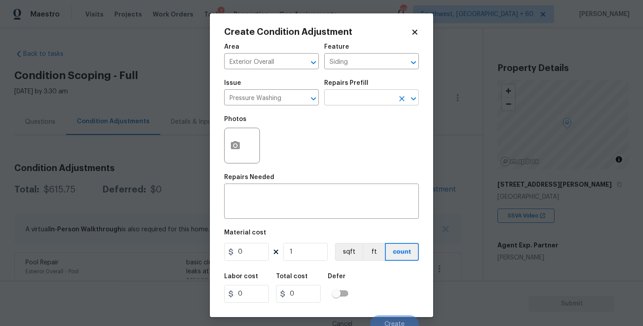
click at [363, 99] on input "text" at bounding box center [359, 99] width 70 height 14
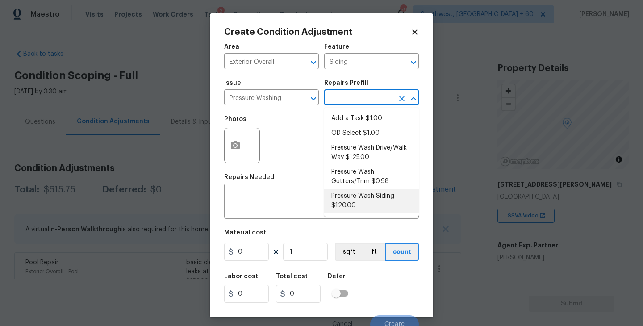
click at [354, 200] on li "Pressure Wash Siding $120.00" at bounding box center [371, 201] width 95 height 24
type textarea "Protect areas as needed for pressure washing. Pressure wash the siding on the h…"
type input "120"
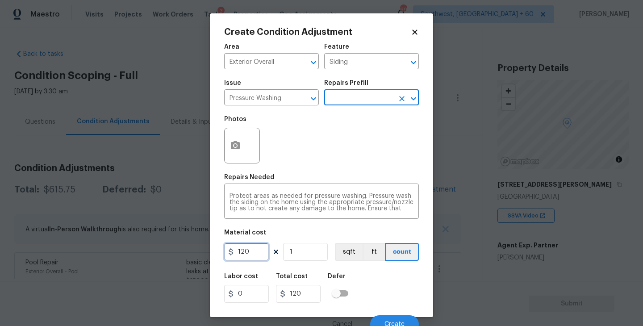
drag, startPoint x: 231, startPoint y: 246, endPoint x: 202, endPoint y: 246, distance: 29.0
click at [202, 246] on div "Create Condition Adjustment Area Exterior Overall ​ Feature Siding ​ Issue Pres…" at bounding box center [321, 163] width 643 height 326
type input "200"
click at [233, 142] on icon "button" at bounding box center [235, 145] width 9 height 8
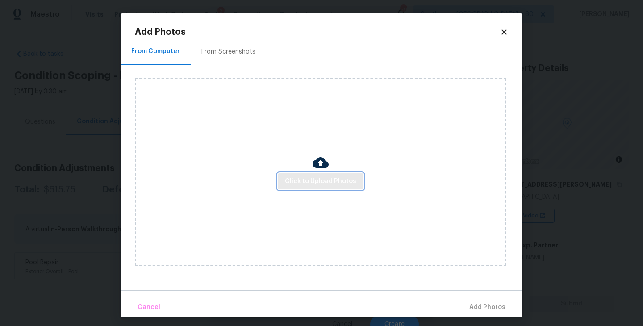
click at [308, 178] on span "Click to Upload Photos" at bounding box center [320, 181] width 71 height 11
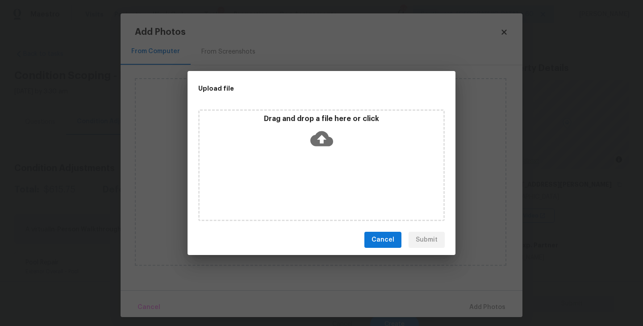
click at [329, 145] on icon at bounding box center [321, 138] width 23 height 15
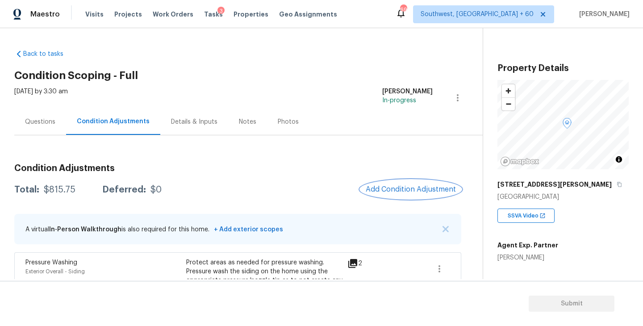
click at [399, 195] on button "Add Condition Adjustment" at bounding box center [410, 189] width 101 height 19
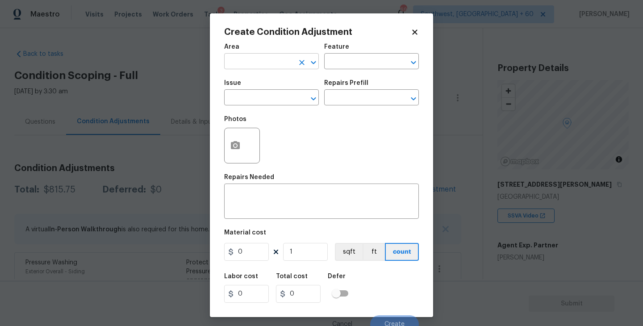
click at [240, 59] on input "text" at bounding box center [259, 62] width 70 height 14
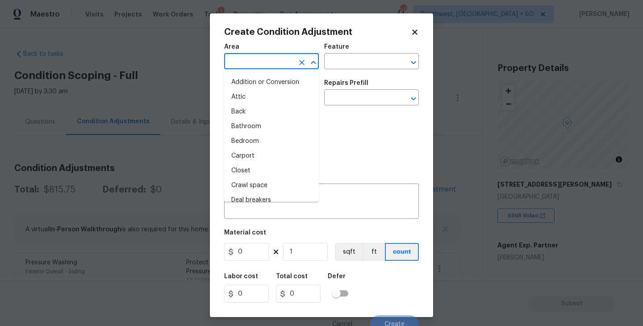
type input "e"
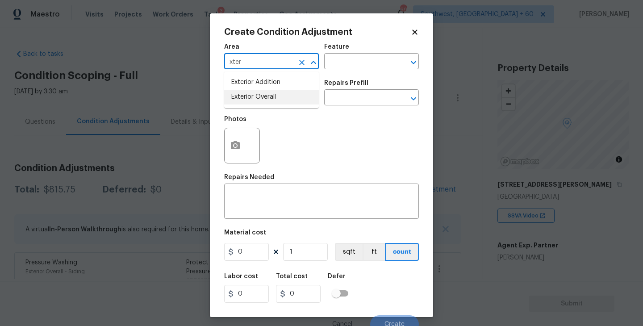
click at [264, 92] on li "Exterior Overall" at bounding box center [271, 97] width 95 height 15
type input "Exterior Overall"
click at [322, 60] on div "Area Exterior Overall ​ Feature ​" at bounding box center [321, 56] width 195 height 36
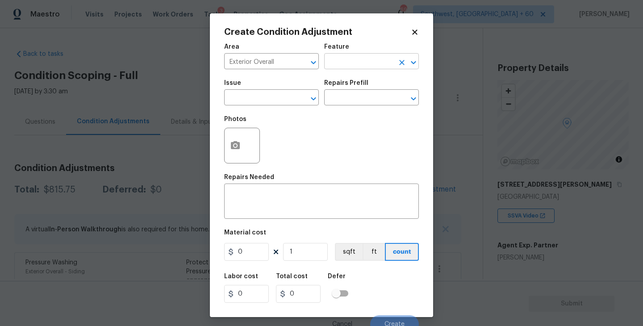
click at [341, 64] on input "text" at bounding box center [359, 62] width 70 height 14
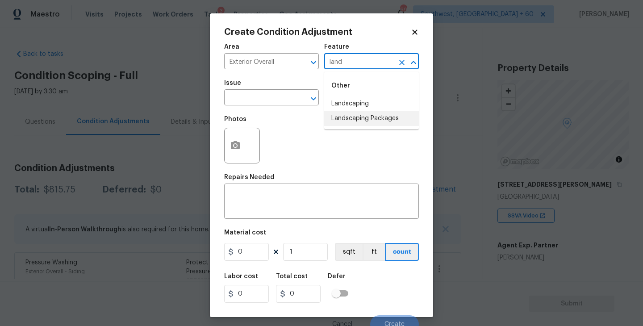
click at [341, 120] on li "Landscaping Packages" at bounding box center [371, 118] width 95 height 15
type input "Landscaping Packages"
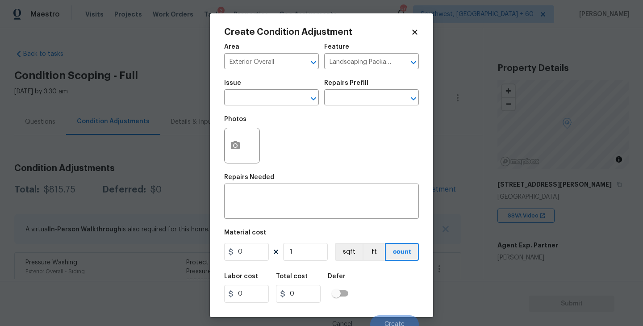
click at [288, 106] on span "Issue ​" at bounding box center [271, 93] width 95 height 36
click at [265, 100] on input "text" at bounding box center [259, 99] width 70 height 14
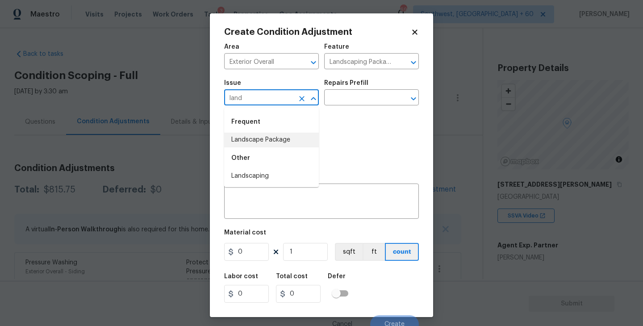
click at [265, 144] on li "Landscape Package" at bounding box center [271, 140] width 95 height 15
type input "Landscape Package"
click at [329, 116] on div "Photos" at bounding box center [321, 140] width 195 height 58
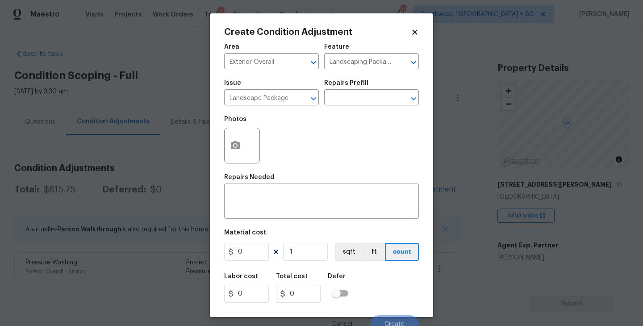
click at [342, 109] on div "Issue Landscape Package ​ Repairs Prefill ​" at bounding box center [321, 93] width 195 height 36
click at [353, 103] on input "text" at bounding box center [359, 99] width 70 height 14
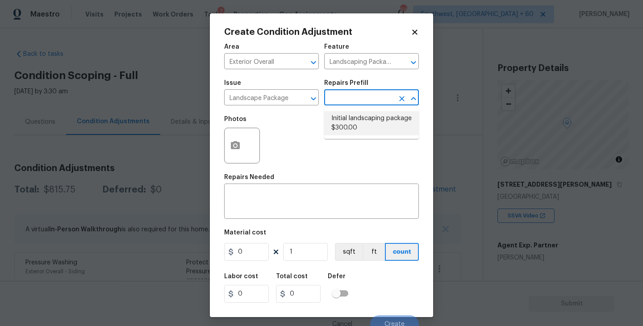
click at [353, 128] on li "Initial landscaping package $300.00" at bounding box center [371, 123] width 95 height 24
type input "Home Readiness Packages"
type textarea "Mowing of grass up to 6" in height. Mow, edge along driveways & sidewalks, trim…"
type input "300"
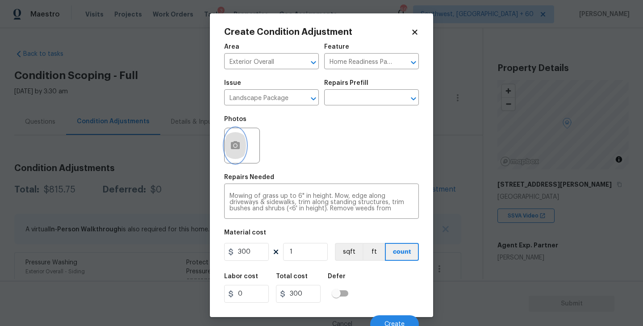
click at [236, 157] on button "button" at bounding box center [235, 145] width 21 height 35
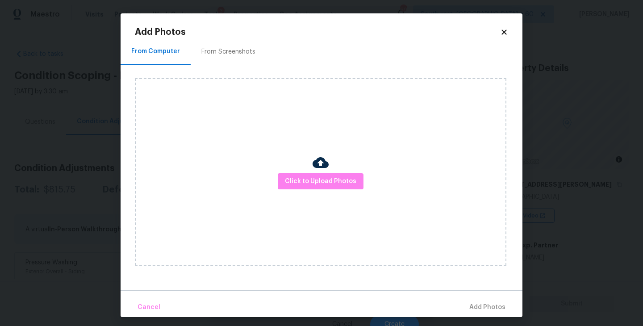
click at [237, 59] on div "From Screenshots" at bounding box center [228, 51] width 75 height 26
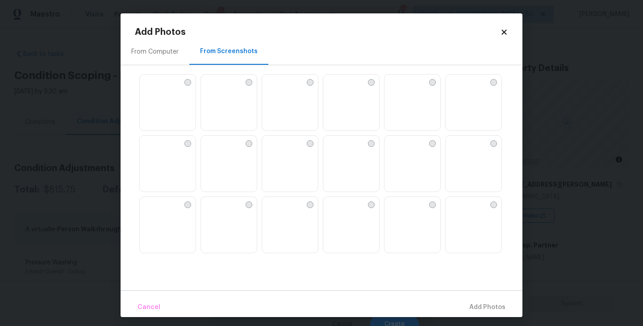
click at [183, 80] on img at bounding box center [168, 103] width 56 height 57
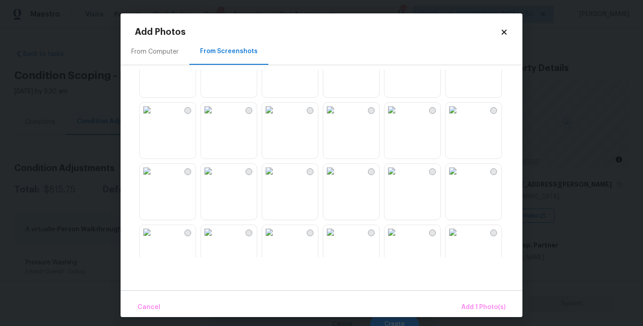
scroll to position [316, 0]
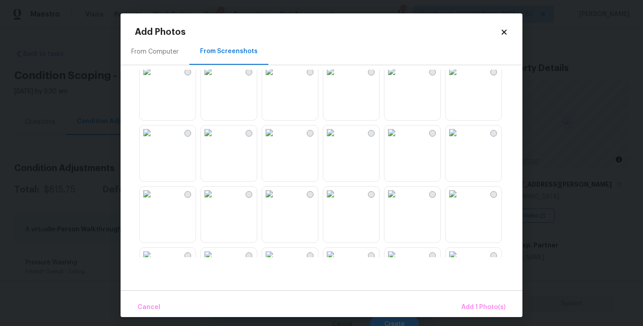
click at [493, 135] on div at bounding box center [493, 133] width 7 height 7
click at [476, 304] on span "Add 2 Photo(s)" at bounding box center [483, 307] width 46 height 11
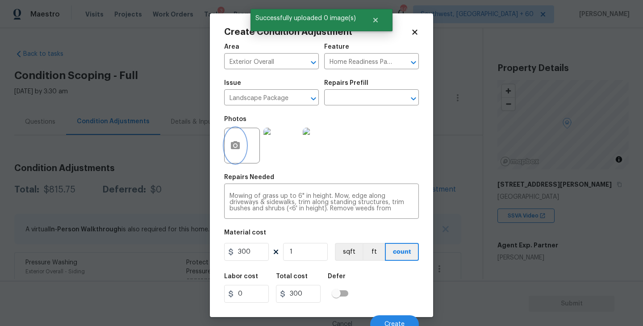
scroll to position [8, 0]
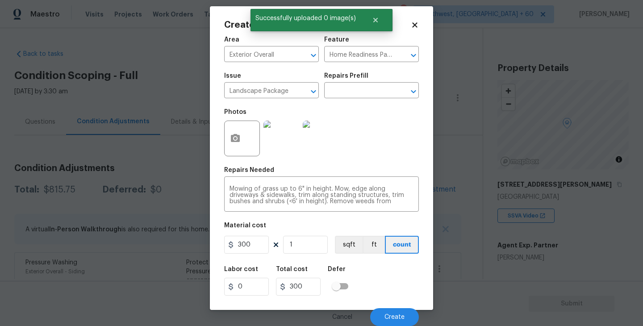
click at [397, 308] on div "Cancel Create" at bounding box center [321, 313] width 195 height 25
click at [396, 315] on span "Create" at bounding box center [394, 317] width 20 height 7
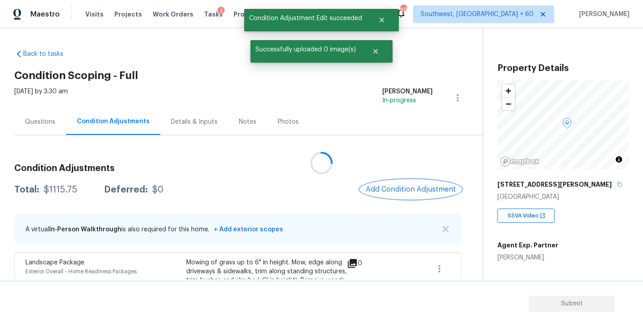
scroll to position [0, 0]
click at [404, 194] on button "Add Condition Adjustment" at bounding box center [410, 189] width 101 height 19
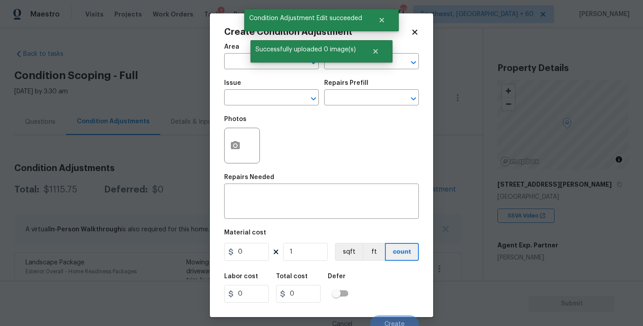
click at [241, 70] on span "Area ​" at bounding box center [271, 56] width 95 height 36
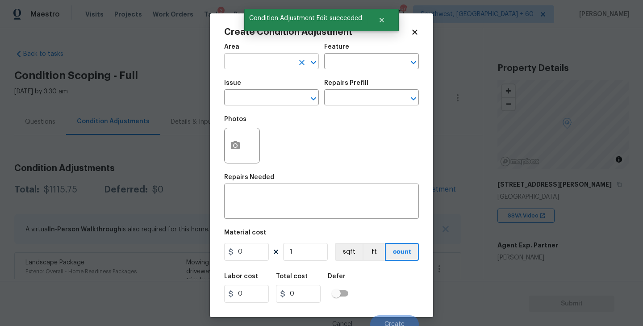
click at [237, 67] on input "text" at bounding box center [259, 62] width 70 height 14
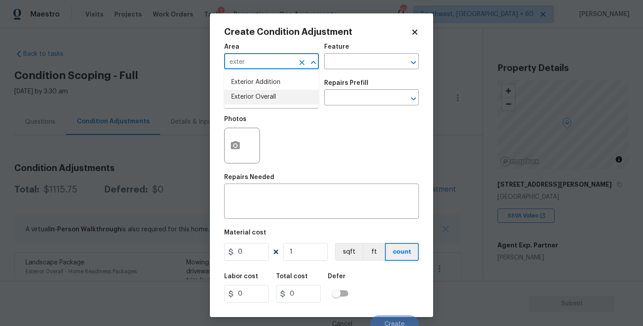
click at [258, 101] on li "Exterior Overall" at bounding box center [271, 97] width 95 height 15
type input "Exterior Overall"
click at [258, 101] on input "text" at bounding box center [259, 99] width 70 height 14
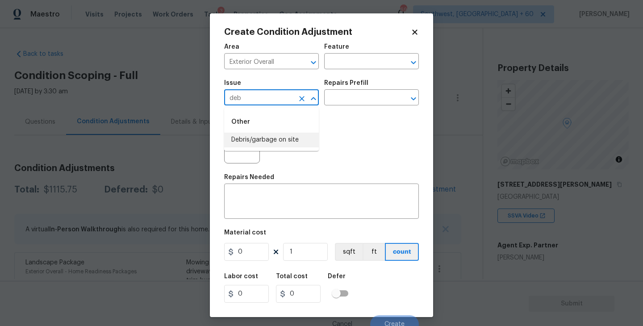
click at [271, 139] on li "Debris/garbage on site" at bounding box center [271, 140] width 95 height 15
type input "Debris/garbage on site"
click at [342, 95] on input "text" at bounding box center [359, 99] width 70 height 14
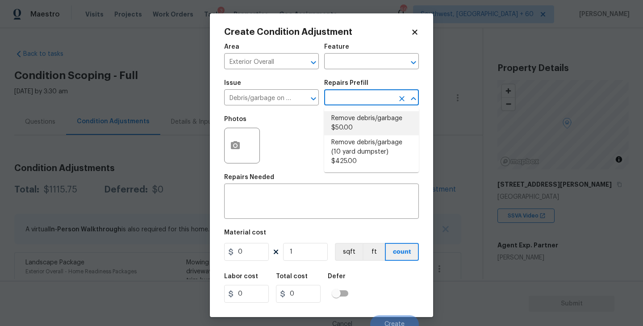
click at [348, 129] on li "Remove debris/garbage $50.00" at bounding box center [371, 123] width 95 height 24
type textarea "Remove, haul off, and properly dispose of any debris left by seller to offsite …"
type input "50"
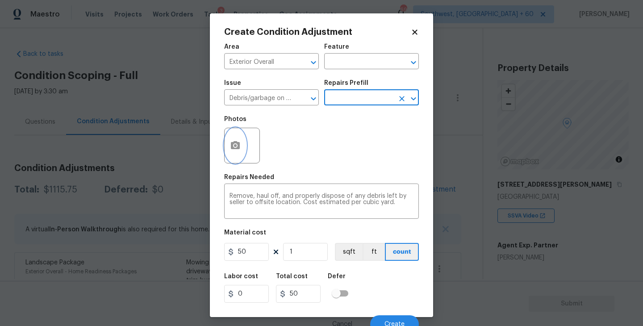
click at [235, 146] on circle "button" at bounding box center [235, 145] width 3 height 3
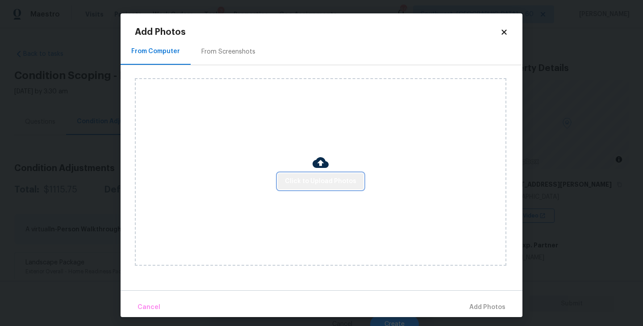
click at [324, 188] on button "Click to Upload Photos" at bounding box center [321, 181] width 86 height 17
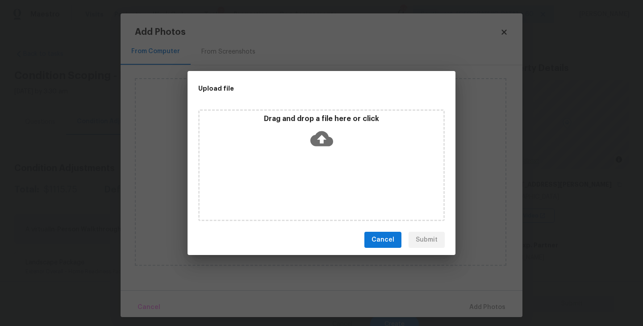
click at [323, 145] on icon at bounding box center [321, 138] width 23 height 15
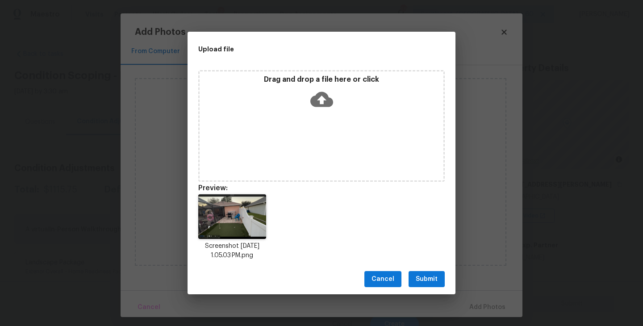
click at [425, 278] on span "Submit" at bounding box center [427, 279] width 22 height 11
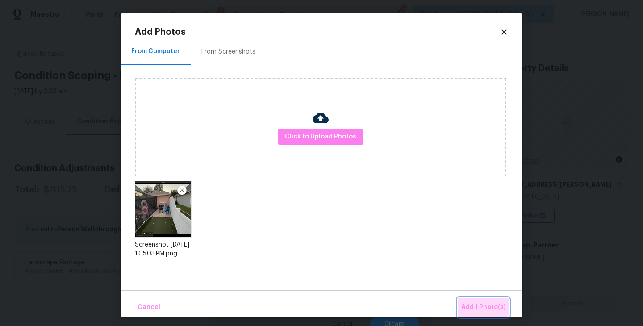
click at [471, 300] on button "Add 1 Photo(s)" at bounding box center [483, 307] width 51 height 19
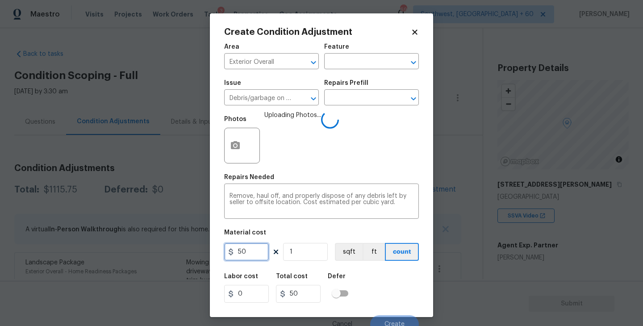
click at [233, 248] on input "50" at bounding box center [246, 252] width 45 height 18
type input "250"
click at [370, 273] on div "Labor cost 0 Total cost 250 Defer" at bounding box center [321, 288] width 195 height 40
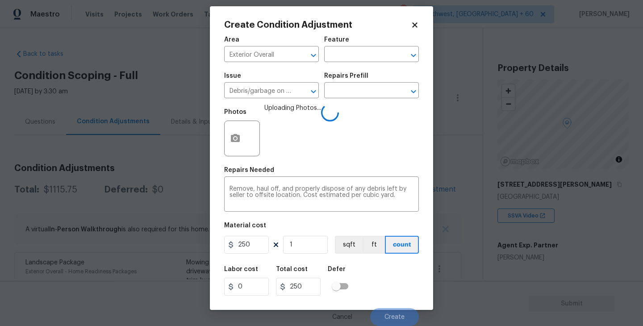
click at [372, 273] on div "Labor cost 0 Total cost 250 Defer" at bounding box center [321, 281] width 195 height 40
click at [379, 287] on div "Labor cost 0 Total cost 250 Defer" at bounding box center [321, 281] width 195 height 40
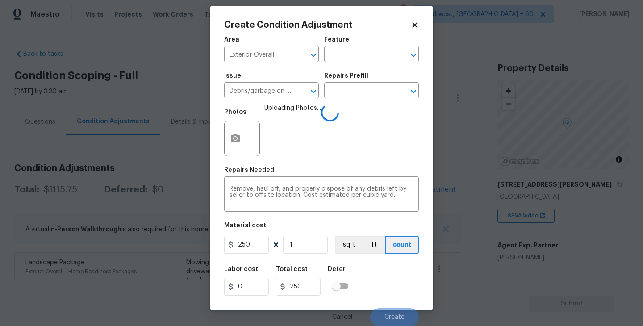
click at [379, 287] on div "Labor cost 0 Total cost 250 Defer" at bounding box center [321, 281] width 195 height 40
click at [394, 296] on div "Labor cost 0 Total cost 250 Defer" at bounding box center [321, 281] width 195 height 40
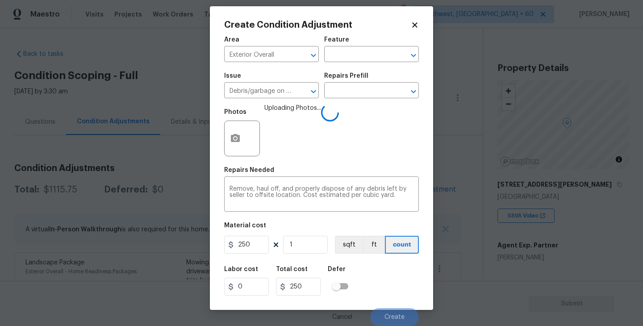
click at [394, 296] on div "Labor cost 0 Total cost 250 Defer" at bounding box center [321, 281] width 195 height 40
click at [393, 291] on div "Labor cost 0 Total cost 250 Defer" at bounding box center [321, 281] width 195 height 40
click at [390, 287] on div "Labor cost 0 Total cost 250 Defer" at bounding box center [321, 281] width 195 height 40
click at [393, 312] on button "Create" at bounding box center [394, 317] width 49 height 18
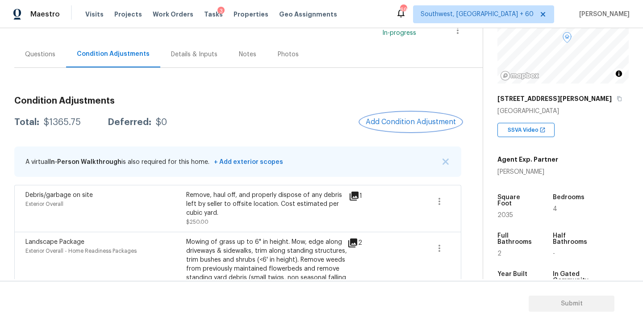
scroll to position [165, 0]
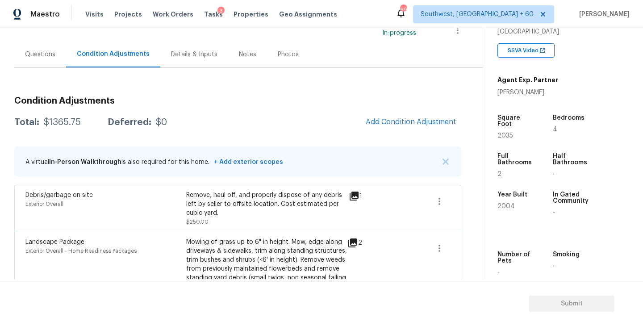
click at [401, 132] on span "Add Condition Adjustment" at bounding box center [410, 122] width 101 height 20
click at [404, 122] on span "Add Condition Adjustment" at bounding box center [411, 122] width 90 height 8
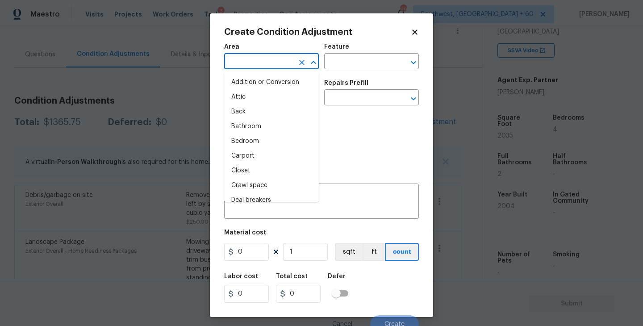
click at [267, 58] on input "text" at bounding box center [259, 62] width 70 height 14
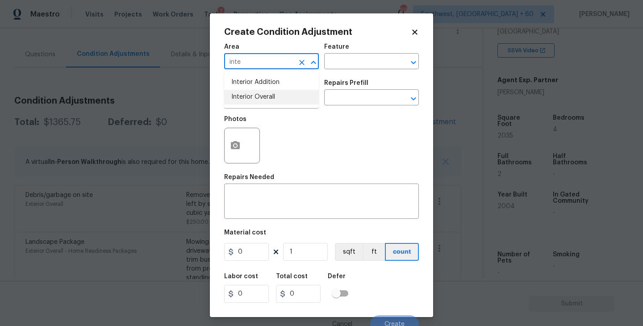
click at [269, 95] on li "Interior Overall" at bounding box center [271, 97] width 95 height 15
type input "Interior Overall"
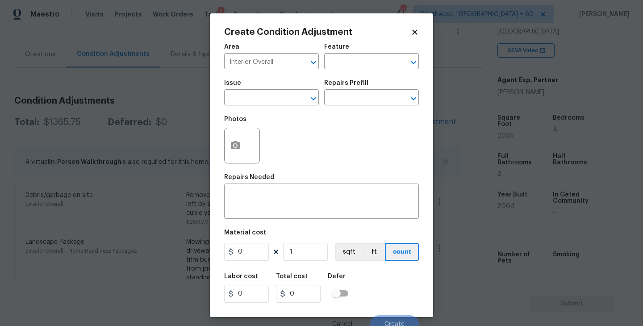
click at [321, 82] on div "Issue ​ Repairs Prefill ​" at bounding box center [321, 93] width 195 height 36
click at [347, 71] on div "Area Interior Overall ​ Feature ​" at bounding box center [321, 56] width 195 height 36
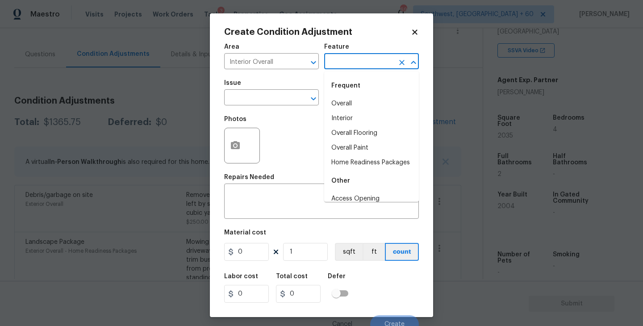
click at [362, 64] on input "text" at bounding box center [359, 62] width 70 height 14
click at [363, 142] on li "Overall Paint" at bounding box center [371, 148] width 95 height 15
type input "Overall Paint"
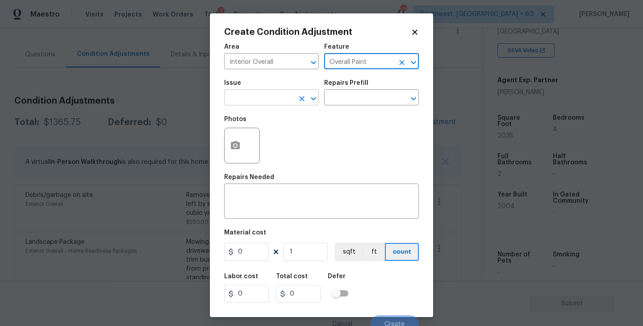
click at [276, 101] on input "text" at bounding box center [259, 99] width 70 height 14
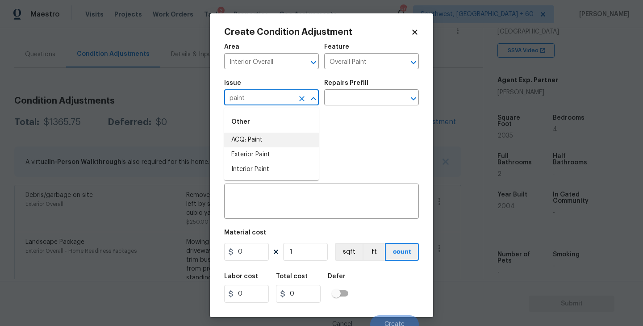
click at [275, 140] on li "ACQ: Paint" at bounding box center [271, 140] width 95 height 15
type input "ACQ: Paint"
click at [355, 100] on input "text" at bounding box center [359, 99] width 70 height 14
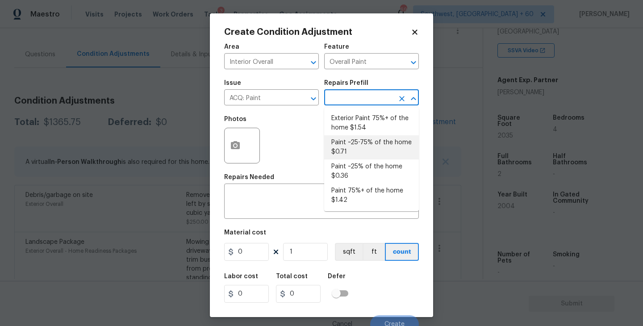
click at [364, 148] on li "Paint ~25-75% of the home $0.71" at bounding box center [371, 147] width 95 height 24
type input "Acquisition"
type textarea "Acquisition Scope: ~25 - 75% of the home needs interior paint"
type input "0.71"
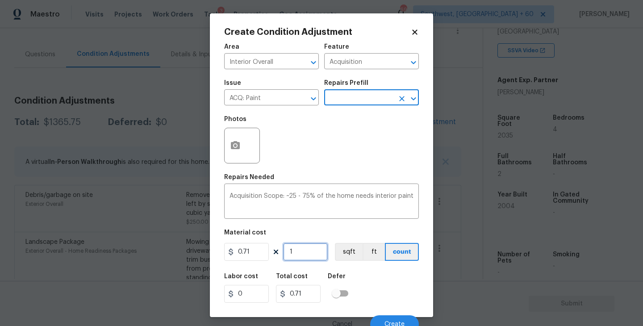
click at [301, 243] on input "1" at bounding box center [305, 252] width 45 height 18
click at [309, 257] on input "1" at bounding box center [305, 252] width 45 height 18
type input "0"
type input "2"
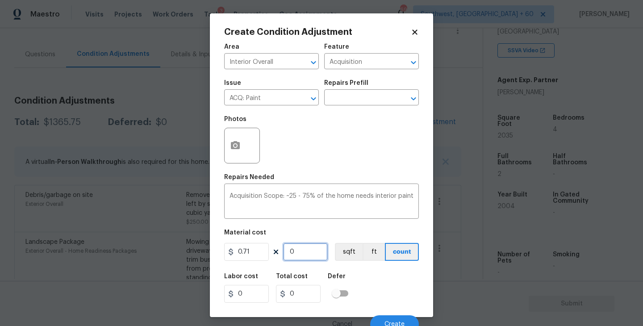
type input "1.42"
type input "20"
type input "14.2"
type input "203"
type input "144.13"
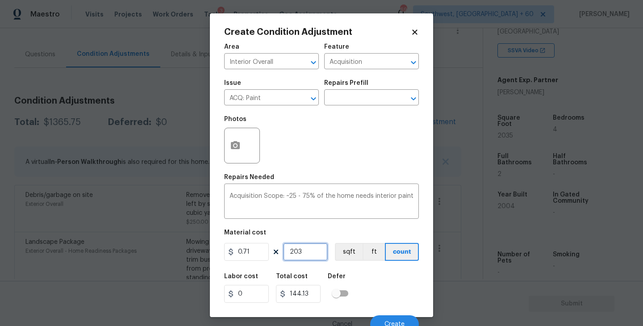
type input "2035"
type input "1444.85"
type input "2035"
click at [374, 295] on div "Labor cost 0 Total cost 1444.85 Defer" at bounding box center [321, 288] width 195 height 40
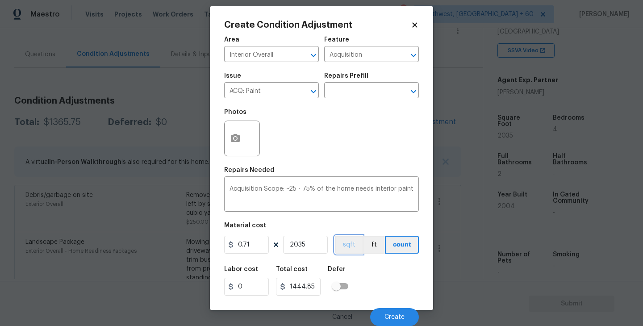
click at [357, 246] on button "sqft" at bounding box center [349, 245] width 28 height 18
click at [236, 142] on icon "button" at bounding box center [235, 138] width 11 height 11
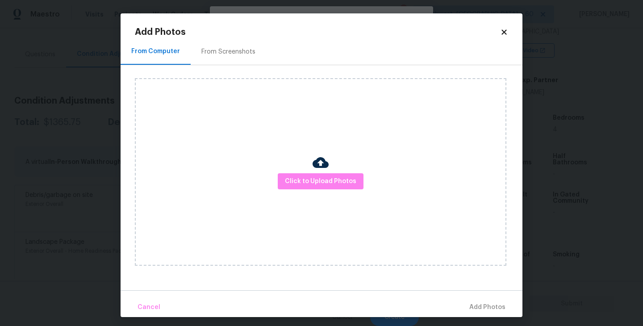
click at [305, 166] on div "Click to Upload Photos" at bounding box center [320, 171] width 371 height 187
click at [310, 172] on div "Click to Upload Photos" at bounding box center [320, 171] width 371 height 187
drag, startPoint x: 321, startPoint y: 162, endPoint x: 321, endPoint y: 171, distance: 8.9
click at [321, 162] on img at bounding box center [320, 162] width 16 height 16
click at [321, 172] on div at bounding box center [320, 163] width 16 height 19
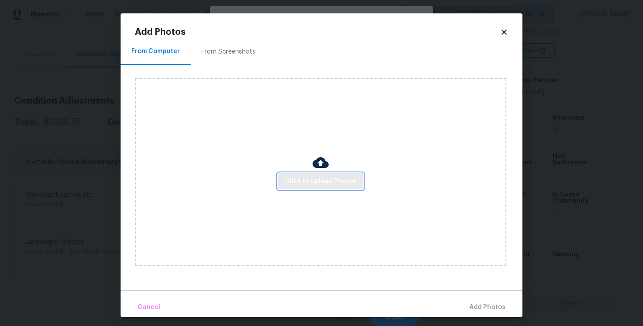
click at [322, 183] on span "Click to Upload Photos" at bounding box center [320, 181] width 71 height 11
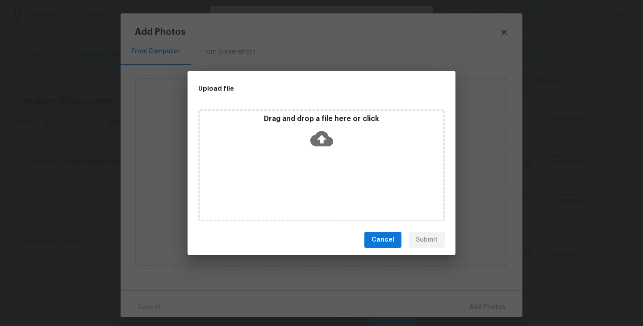
click at [322, 149] on icon at bounding box center [321, 138] width 23 height 23
